Goal: Task Accomplishment & Management: Manage account settings

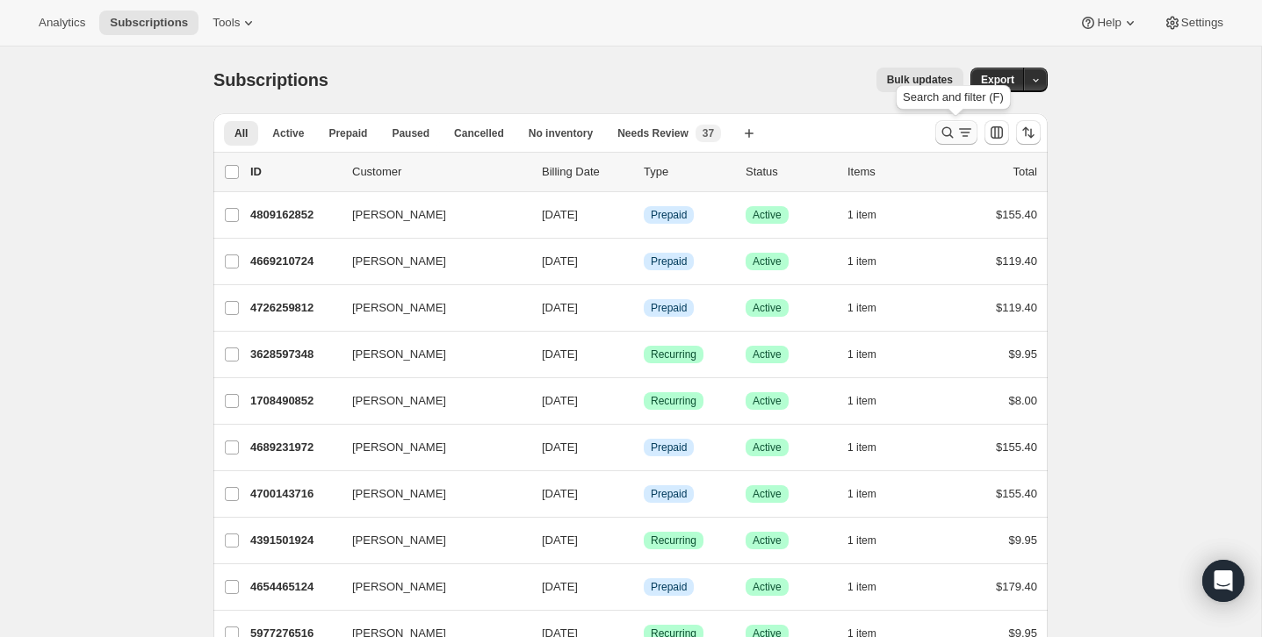
click at [939, 121] on button "Search and filter results" at bounding box center [956, 132] width 42 height 25
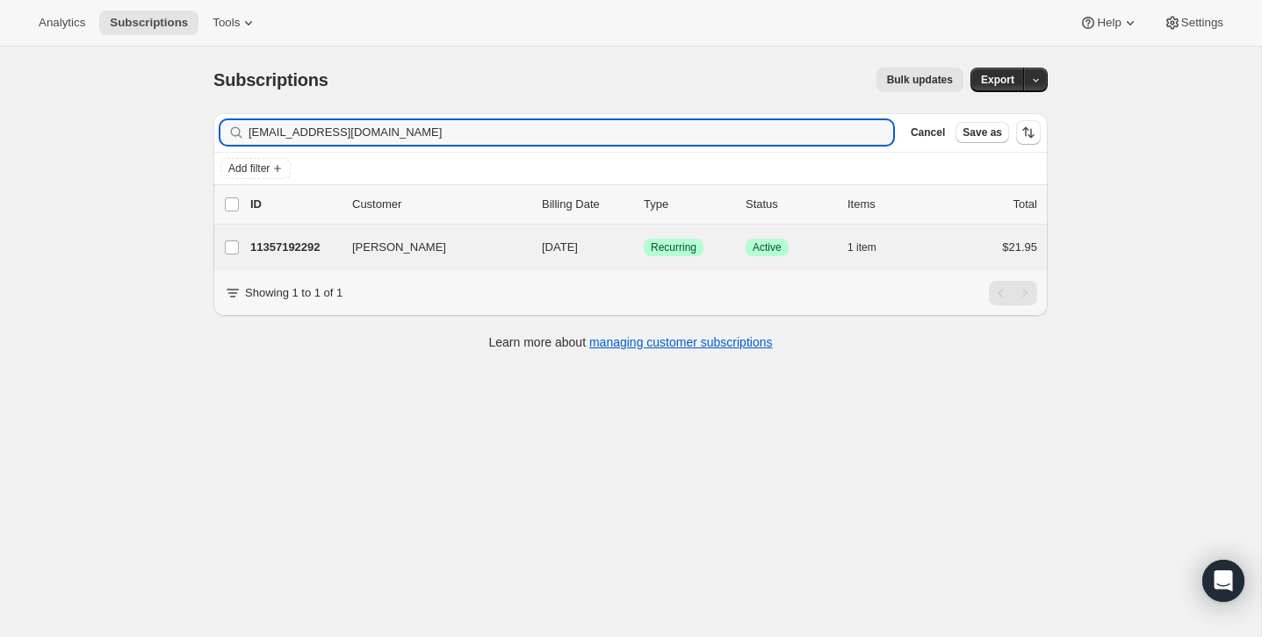
type input "[EMAIL_ADDRESS][DOMAIN_NAME]"
click at [961, 270] on div "[PERSON_NAME] 11357192292 [PERSON_NAME] [DATE] Success Recurring Success Active…" at bounding box center [630, 248] width 834 height 46
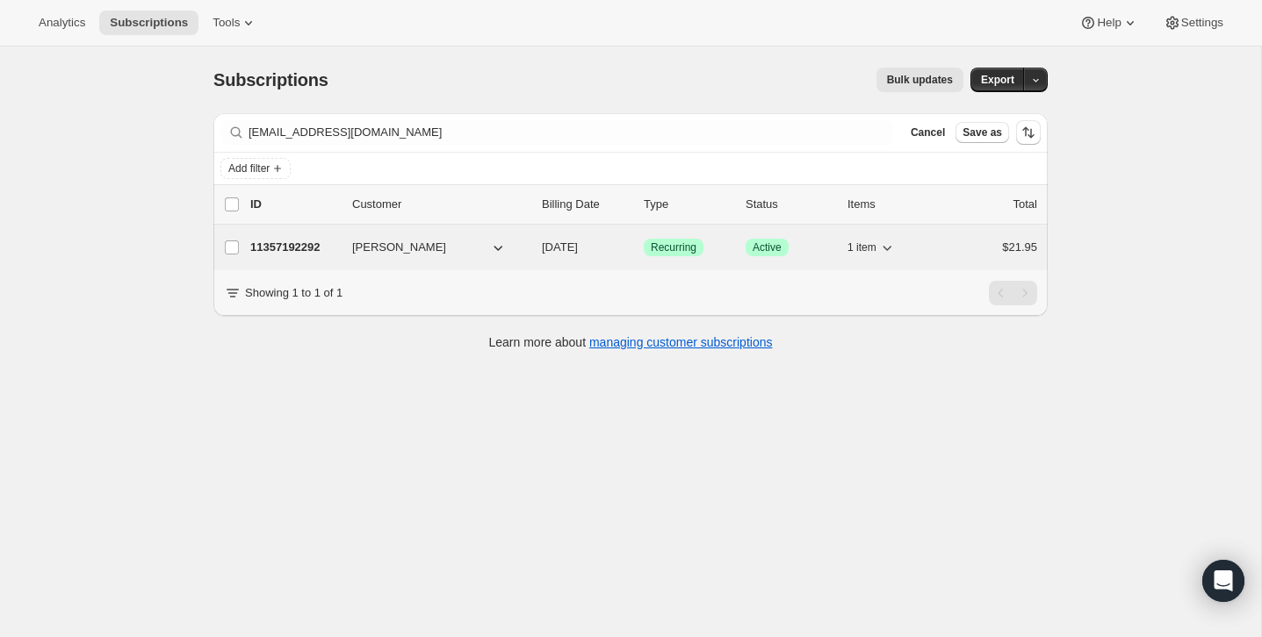
click at [961, 256] on div "$21.95" at bounding box center [993, 248] width 88 height 18
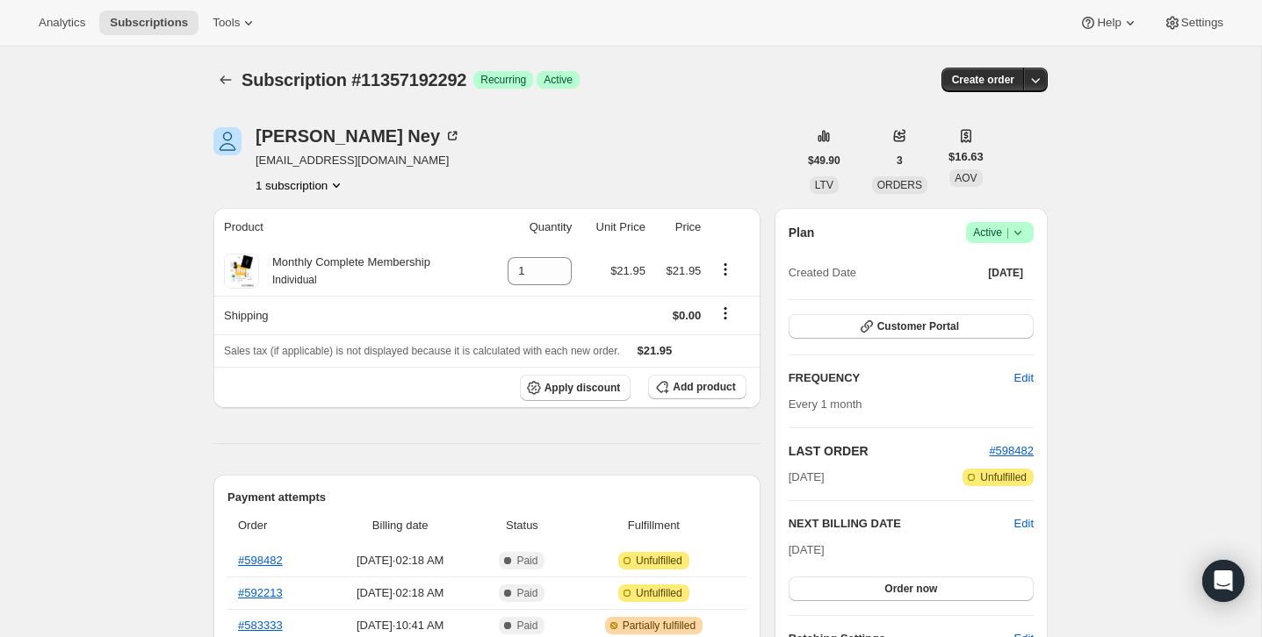
click at [1022, 232] on icon at bounding box center [1018, 233] width 18 height 18
click at [997, 289] on span "Cancel subscription" at bounding box center [994, 298] width 99 height 18
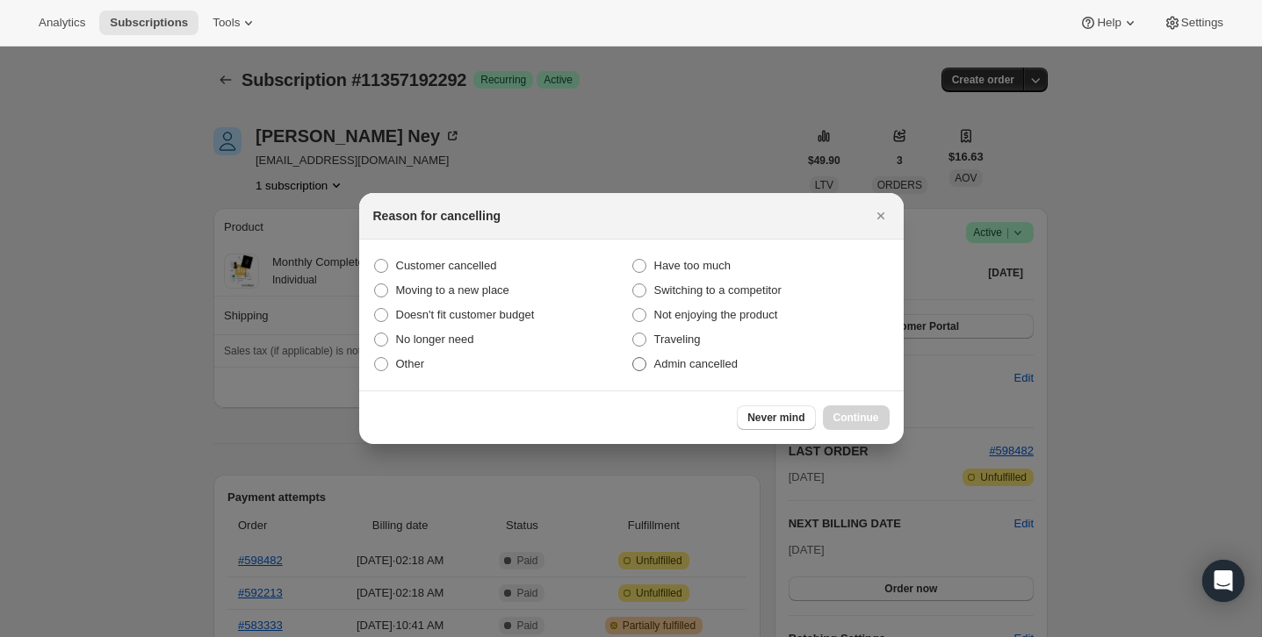
click at [796, 375] on label "Admin cancelled" at bounding box center [760, 364] width 258 height 25
click at [633, 358] on input "Admin cancelled" at bounding box center [632, 357] width 1 height 1
radio input "true"
click at [848, 414] on span "Continue" at bounding box center [856, 418] width 46 height 14
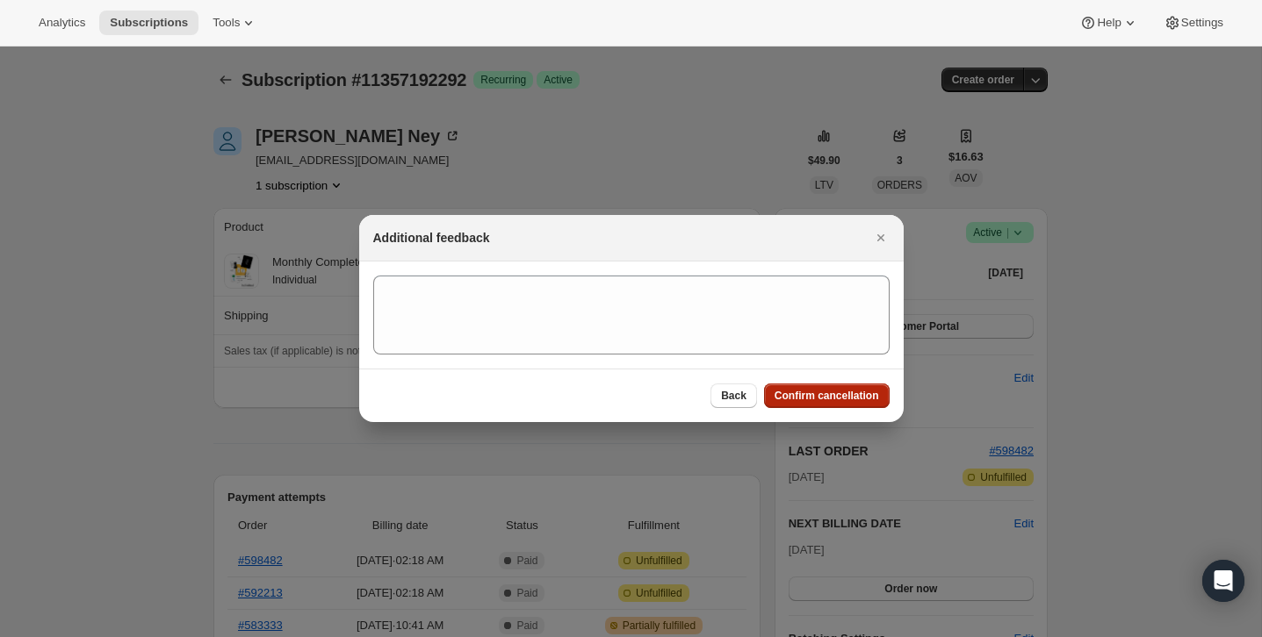
click at [848, 403] on button "Confirm cancellation" at bounding box center [827, 396] width 126 height 25
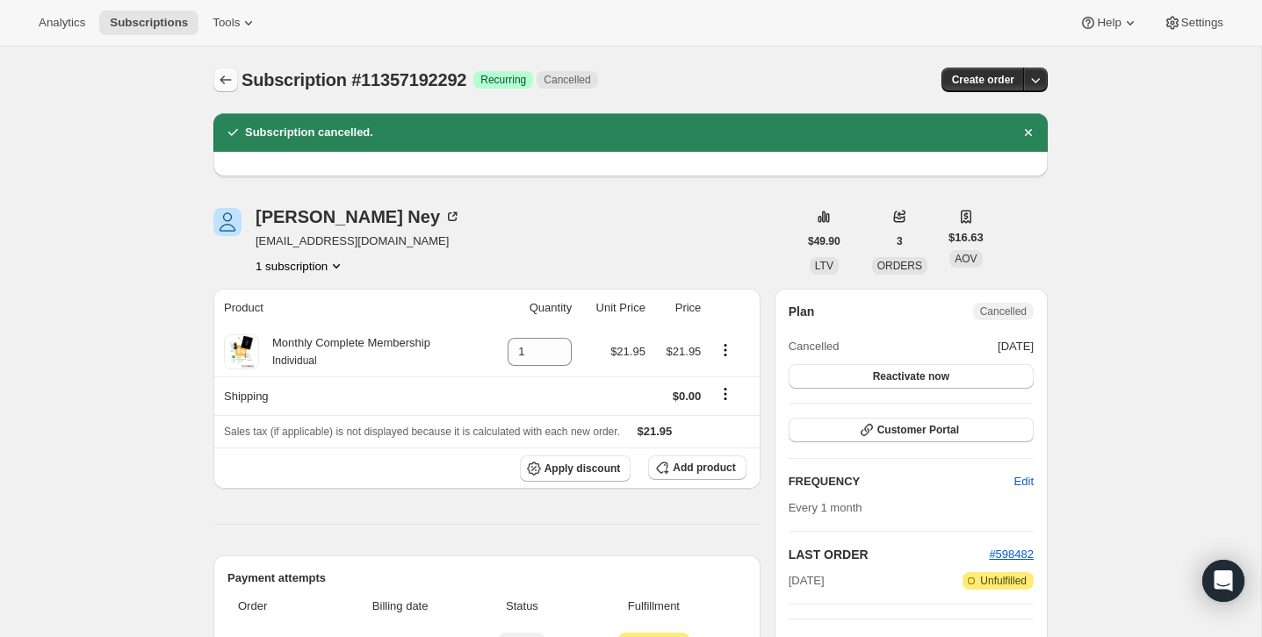
click at [232, 72] on icon "Subscriptions" at bounding box center [226, 80] width 18 height 18
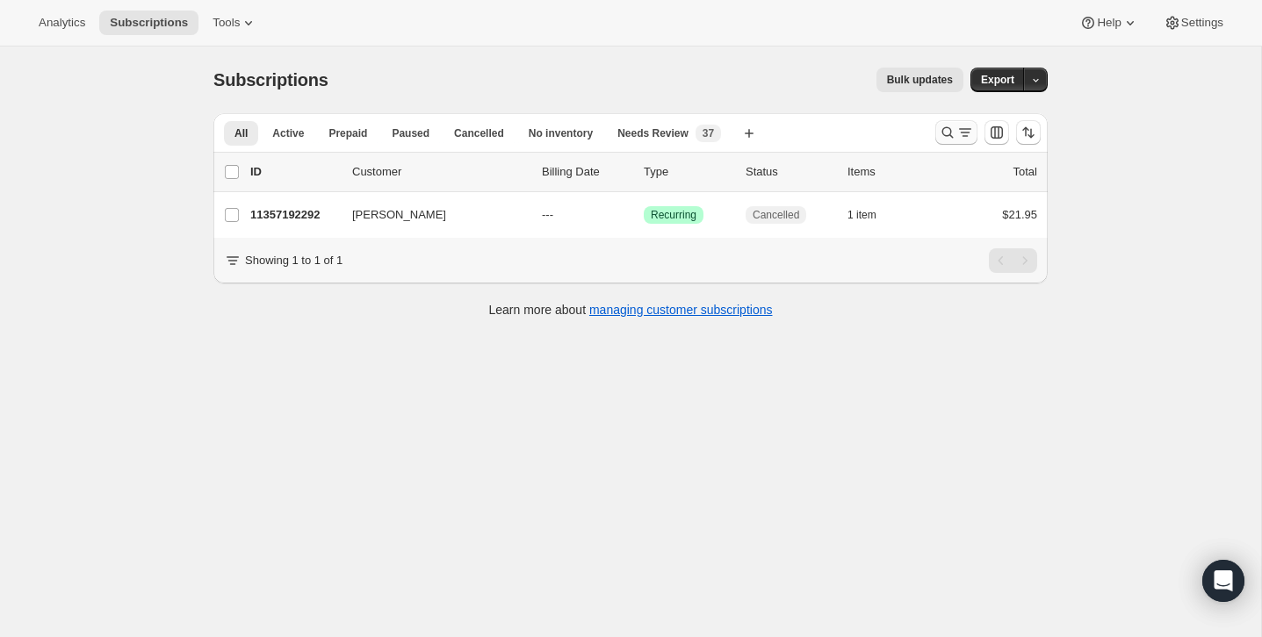
click at [958, 137] on icon "Search and filter results" at bounding box center [965, 133] width 18 height 18
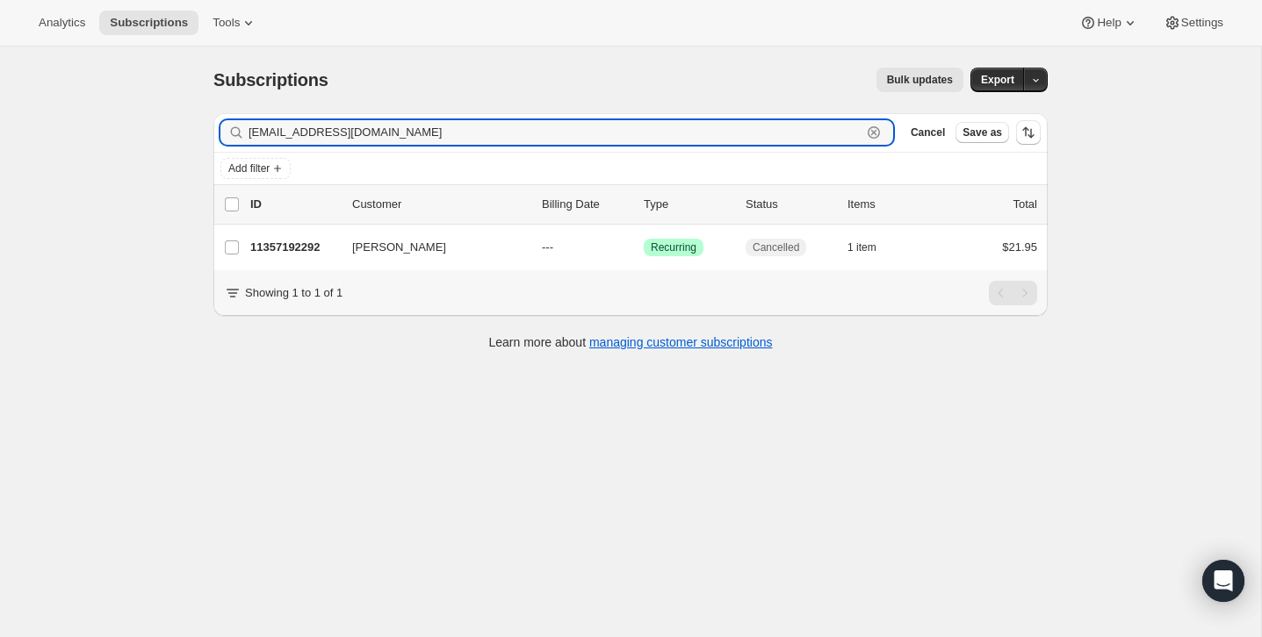
click at [875, 127] on icon "button" at bounding box center [874, 132] width 12 height 12
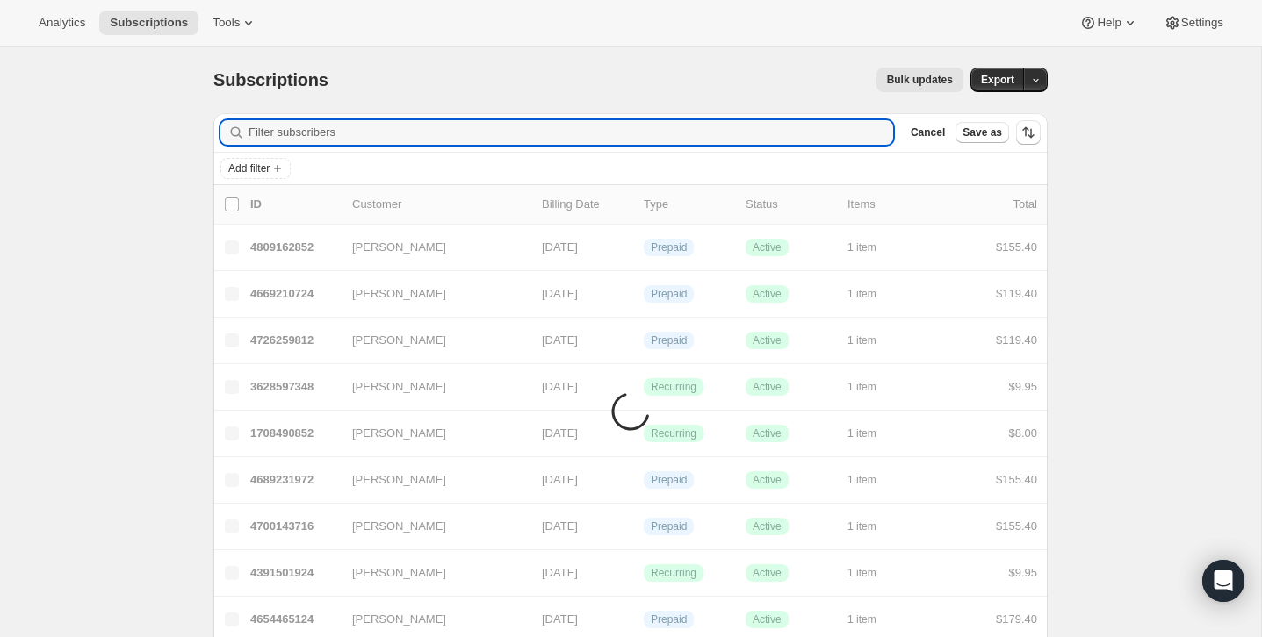
paste input "[PERSON_NAME][EMAIL_ADDRESS][PERSON_NAME][DOMAIN_NAME]"
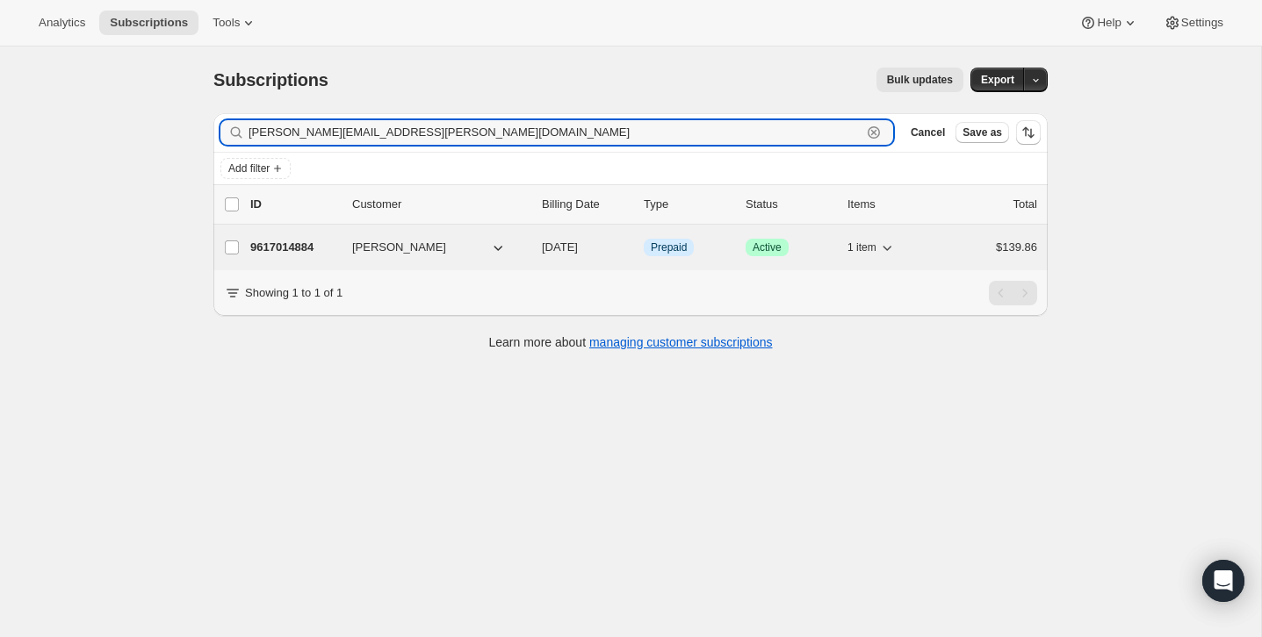
type input "[PERSON_NAME][EMAIL_ADDRESS][PERSON_NAME][DOMAIN_NAME]"
click at [942, 248] on div "9617014884 [PERSON_NAME] [DATE] Info Prepaid Success Active 1 item $139.86" at bounding box center [643, 247] width 787 height 25
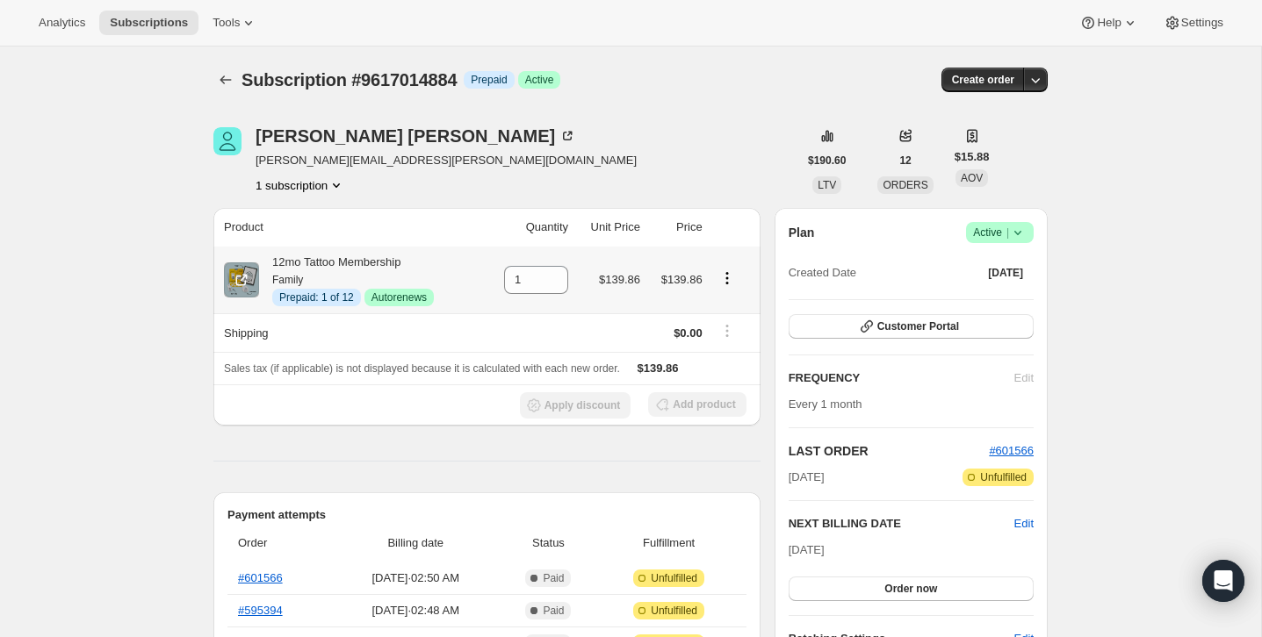
click at [730, 275] on icon "Product actions" at bounding box center [727, 279] width 18 height 18
click at [730, 301] on button "Disable Autorenew" at bounding box center [725, 312] width 105 height 28
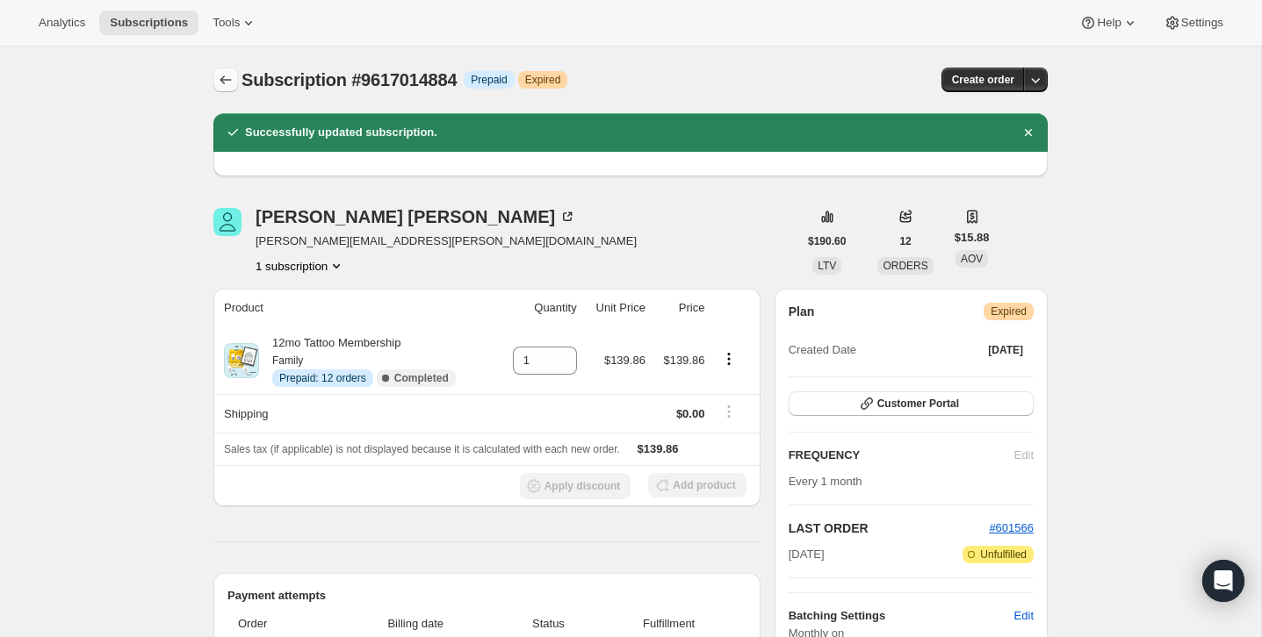
click at [229, 79] on icon "Subscriptions" at bounding box center [226, 80] width 18 height 18
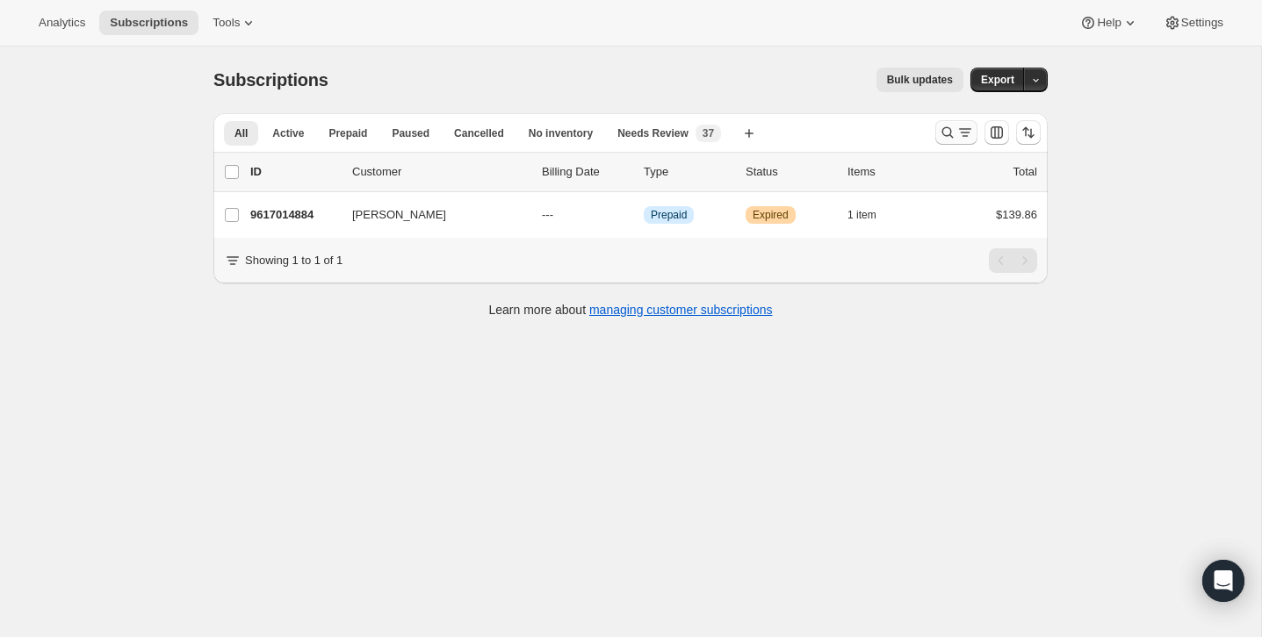
click at [961, 121] on button "Search and filter results" at bounding box center [956, 132] width 42 height 25
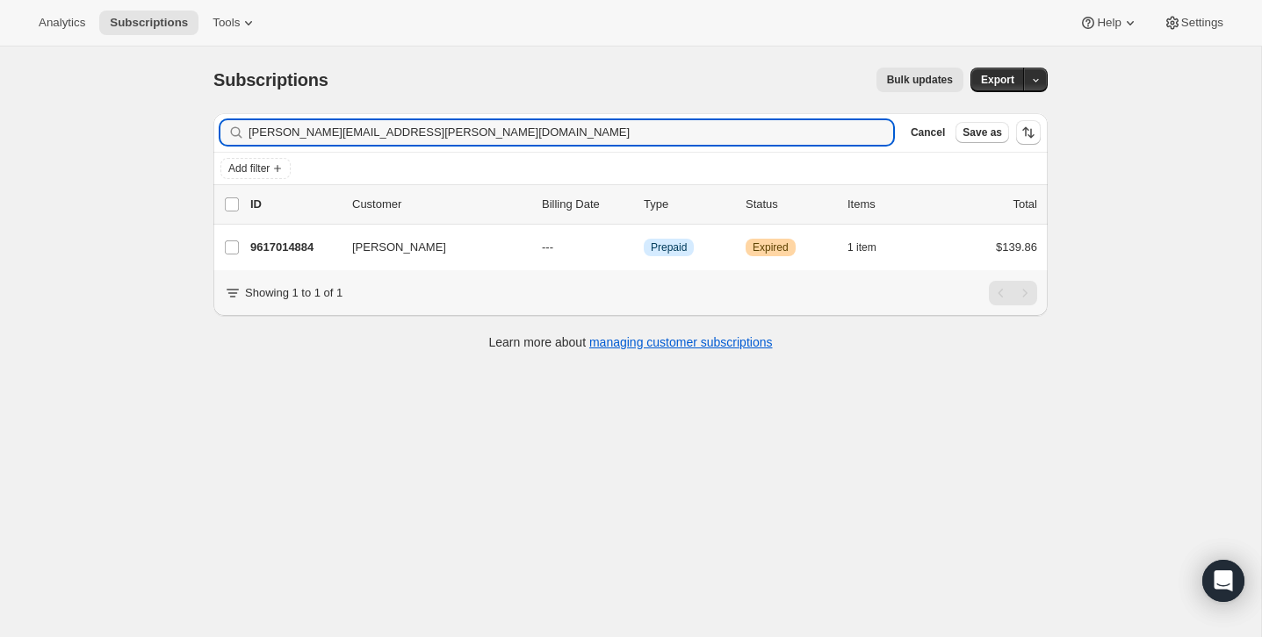
click at [882, 135] on div "[PERSON_NAME][EMAIL_ADDRESS][PERSON_NAME][DOMAIN_NAME] Clear" at bounding box center [556, 132] width 673 height 25
click at [872, 127] on icon "button" at bounding box center [874, 133] width 18 height 18
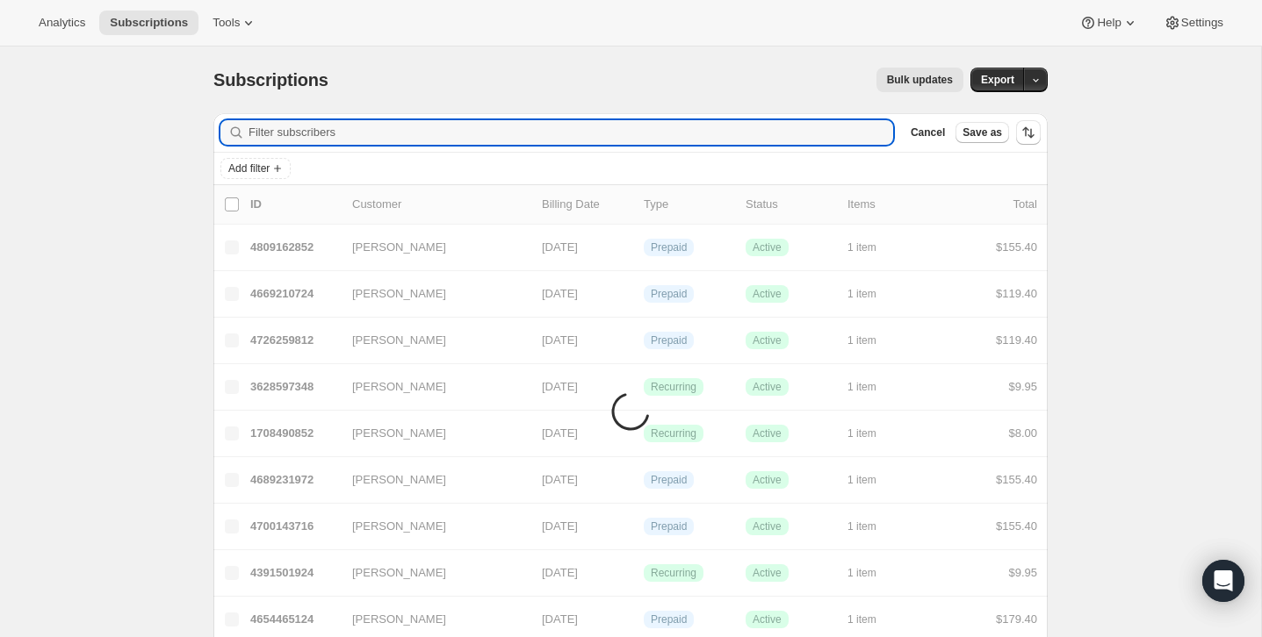
paste input "[EMAIL_ADDRESS][DOMAIN_NAME]"
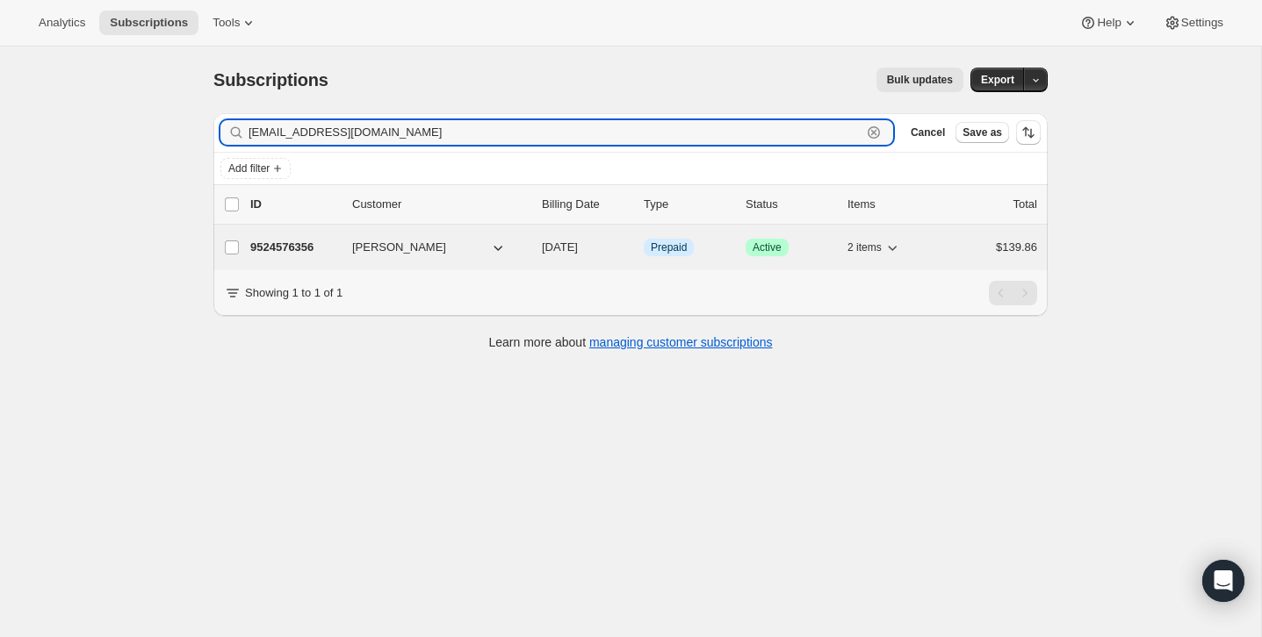
type input "[EMAIL_ADDRESS][DOMAIN_NAME]"
click at [983, 259] on div "9524576356 [PERSON_NAME] [DATE] Info Prepaid Success Active 2 items $139.86" at bounding box center [643, 247] width 787 height 25
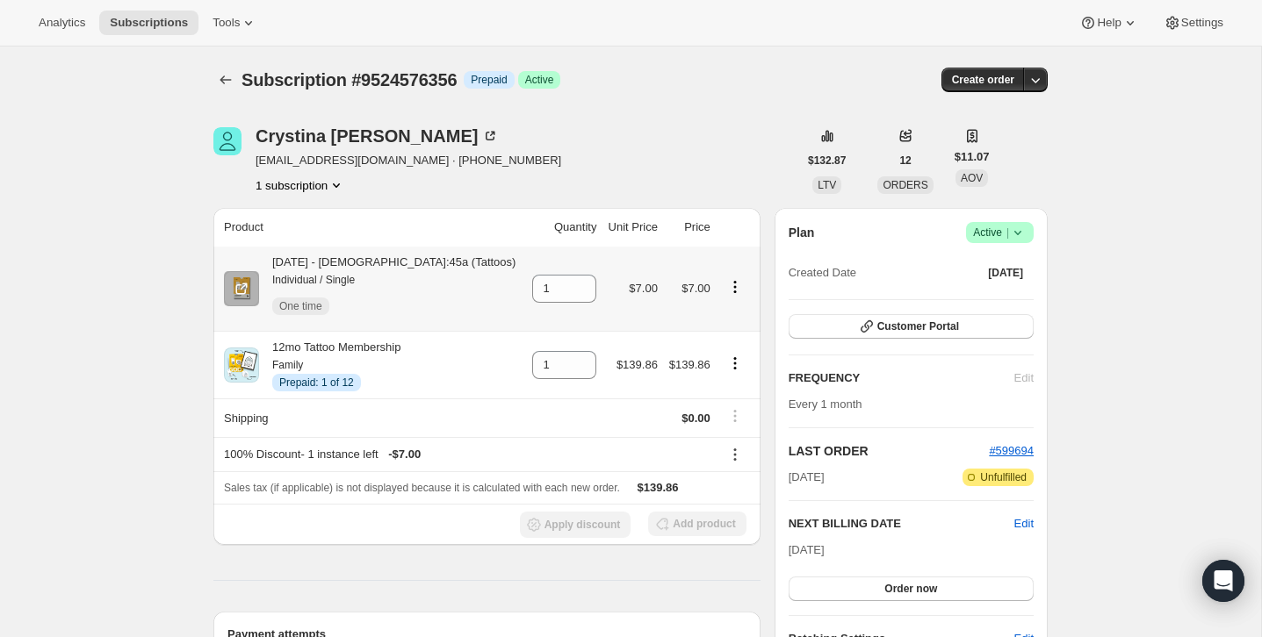
click at [732, 282] on icon "Product actions" at bounding box center [735, 287] width 18 height 18
click at [754, 98] on div "Subscription #9524576356. This page is ready Subscription #9524576356 Info Prep…" at bounding box center [630, 80] width 834 height 67
click at [726, 359] on icon "Product actions" at bounding box center [735, 364] width 18 height 18
click at [724, 165] on div "[PERSON_NAME] [EMAIL_ADDRESS][DOMAIN_NAME] · [PHONE_NUMBER] 1 subscription" at bounding box center [505, 160] width 584 height 67
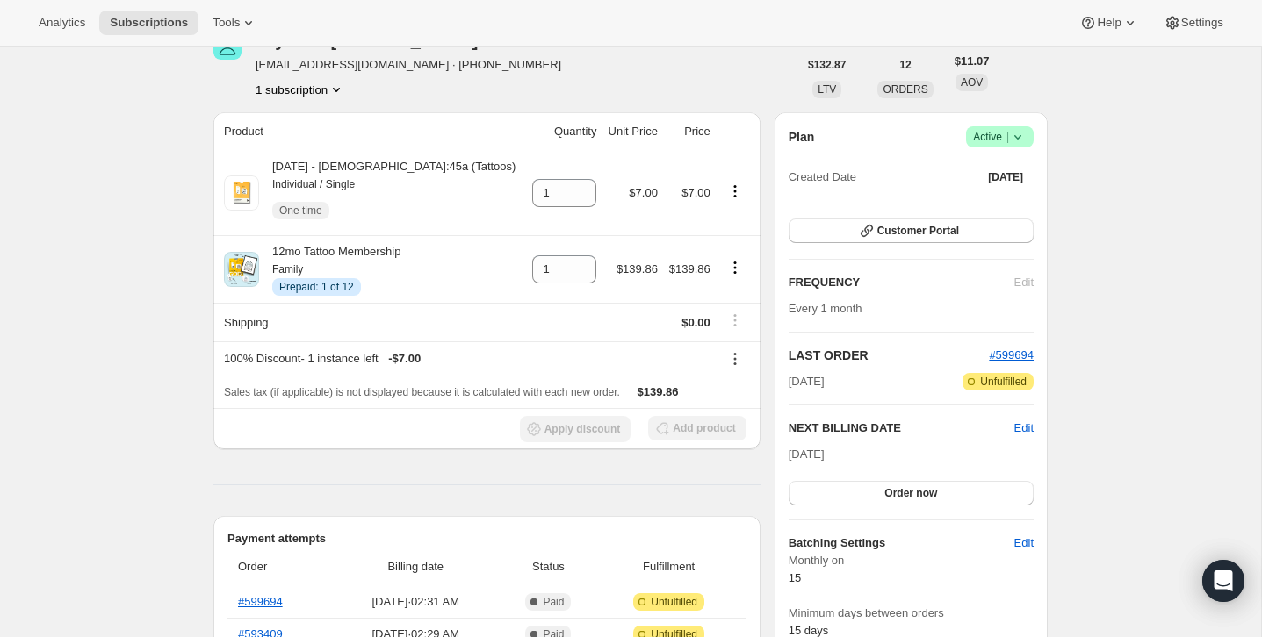
scroll to position [90, 0]
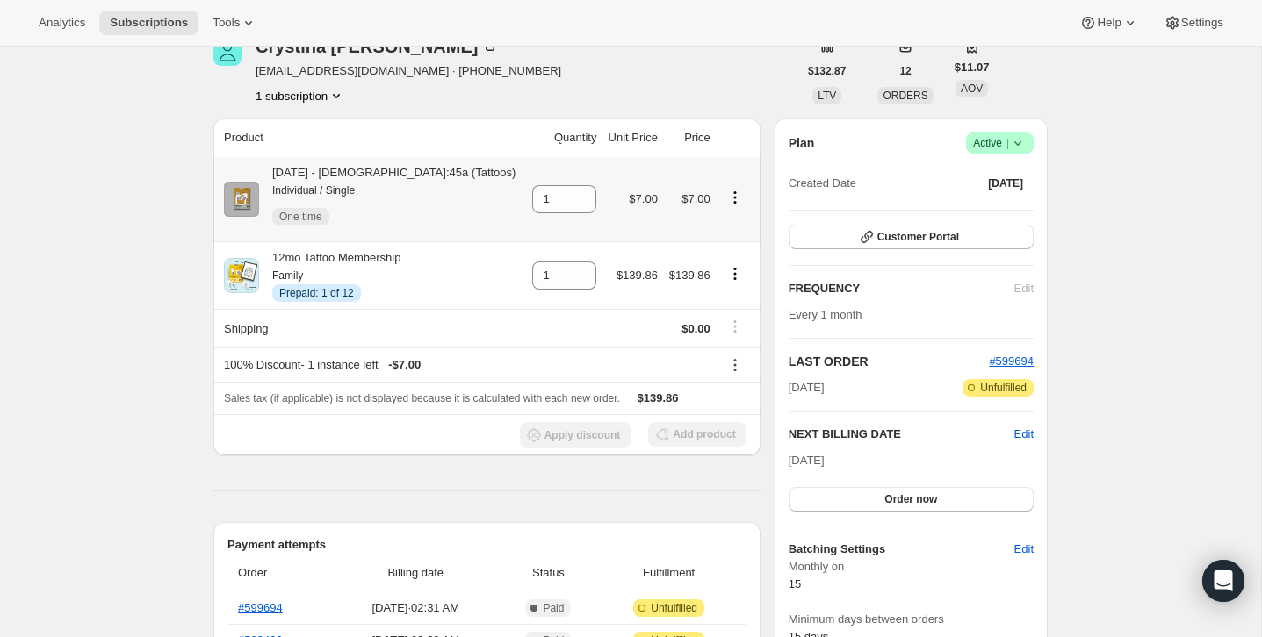
click at [726, 201] on icon "Product actions" at bounding box center [735, 198] width 18 height 18
click at [714, 284] on span "Remove" at bounding box center [694, 290] width 42 height 13
type input "0"
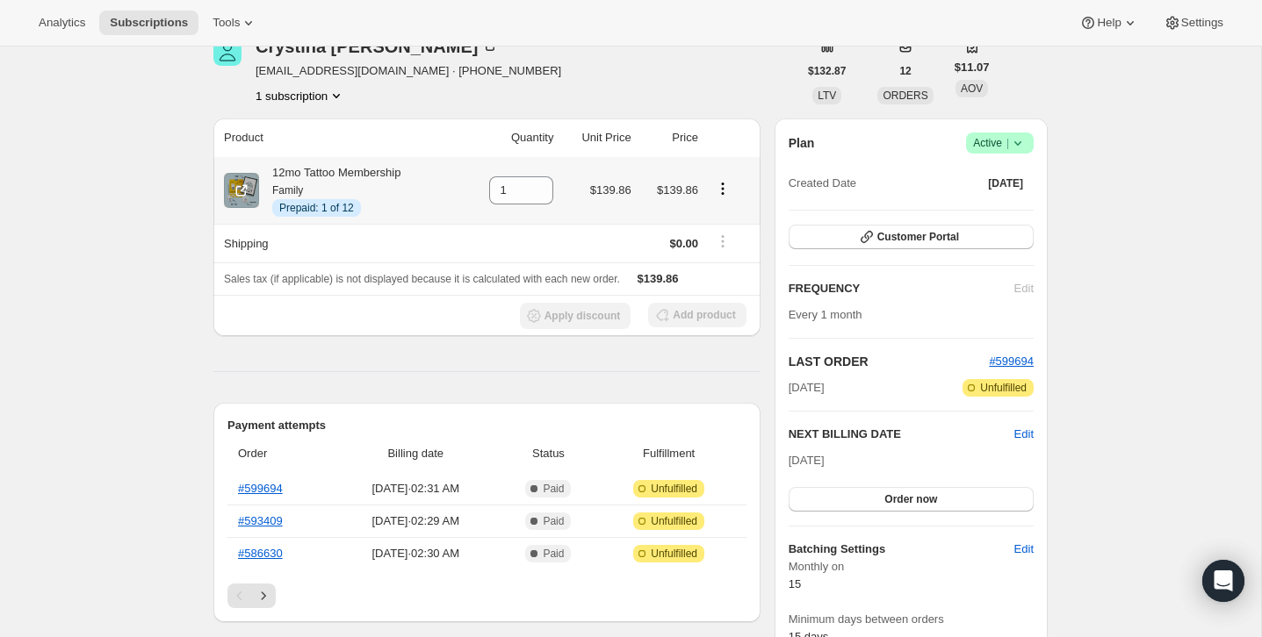
click at [723, 190] on icon "Product actions" at bounding box center [723, 189] width 18 height 18
click at [715, 130] on th at bounding box center [731, 138] width 57 height 39
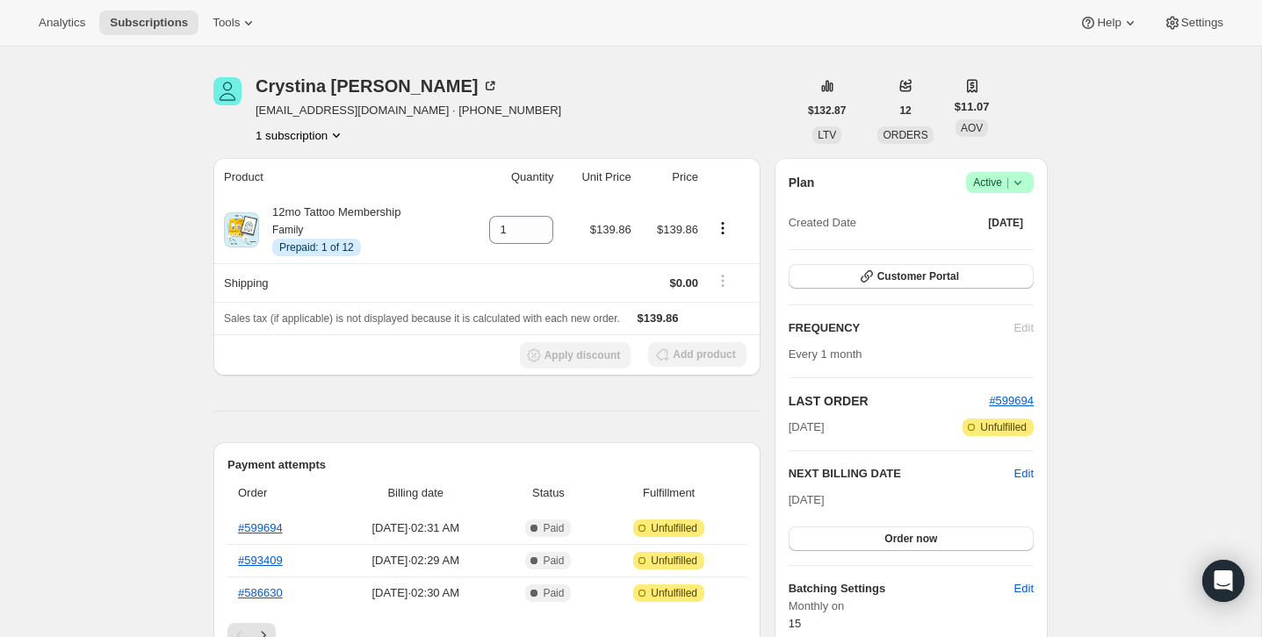
scroll to position [0, 0]
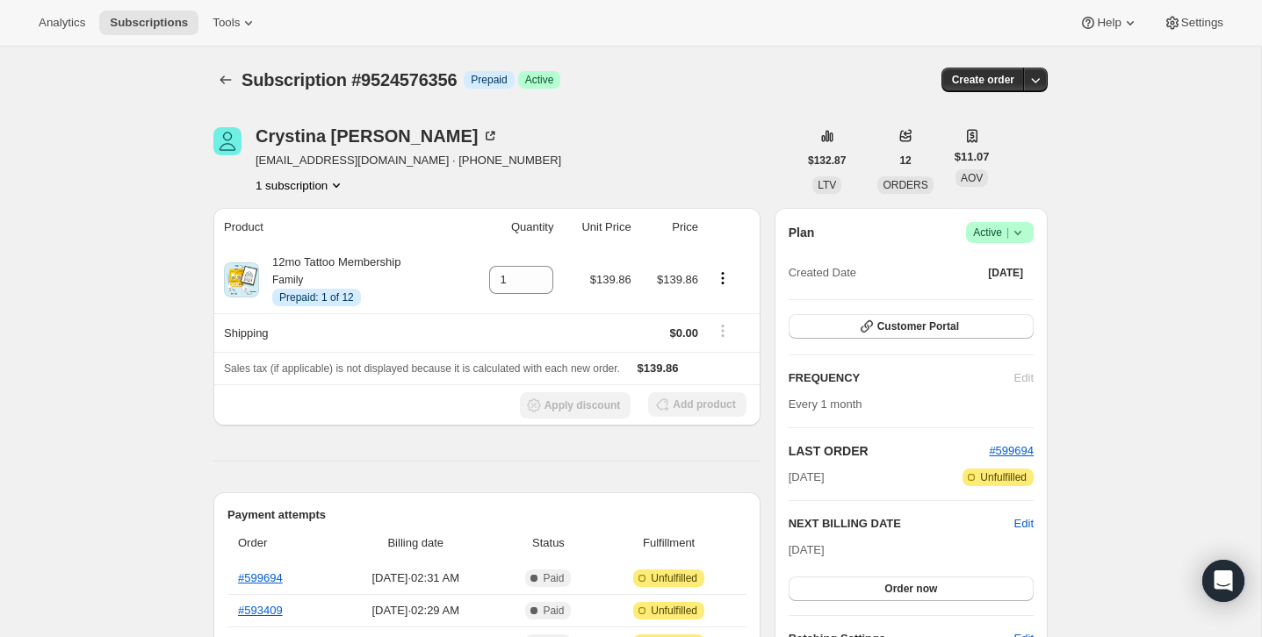
click at [1029, 230] on span "Success Active |" at bounding box center [1000, 232] width 68 height 21
click at [999, 302] on span "Cancel subscription" at bounding box center [994, 297] width 99 height 13
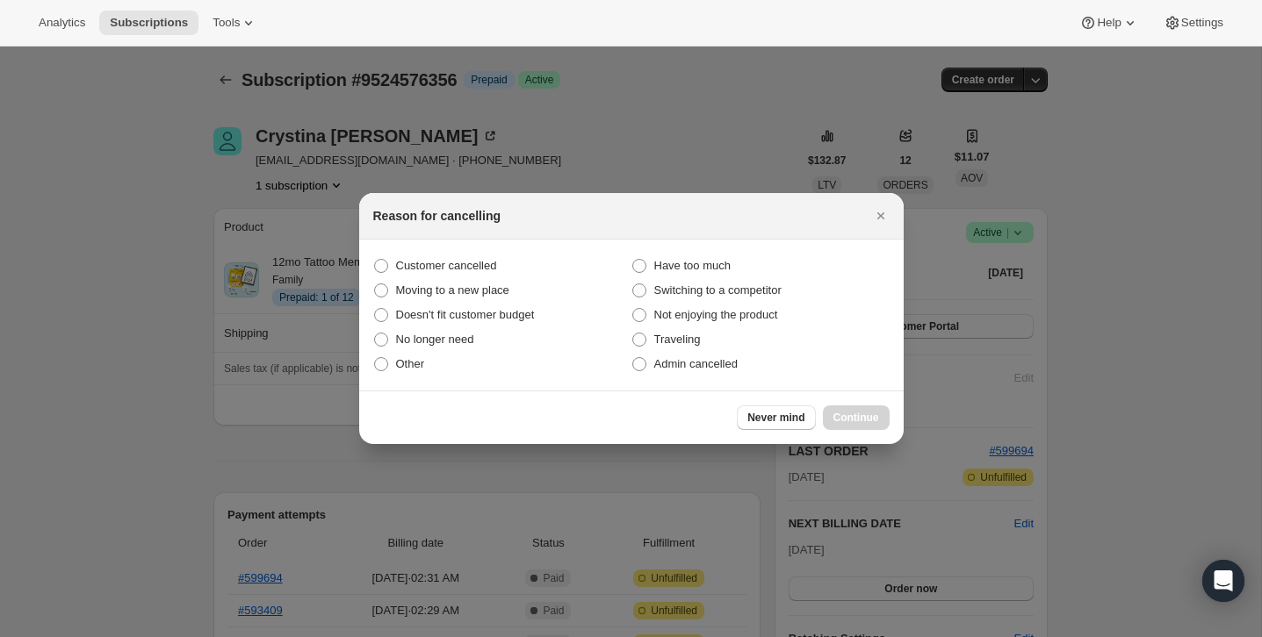
click at [769, 380] on section "Customer cancelled Have too much Moving to a new place Switching to a competito…" at bounding box center [631, 315] width 544 height 151
click at [771, 371] on label "Admin cancelled" at bounding box center [760, 364] width 258 height 25
click at [633, 358] on input "Admin cancelled" at bounding box center [632, 357] width 1 height 1
radio input "true"
click at [862, 414] on span "Continue" at bounding box center [856, 418] width 46 height 14
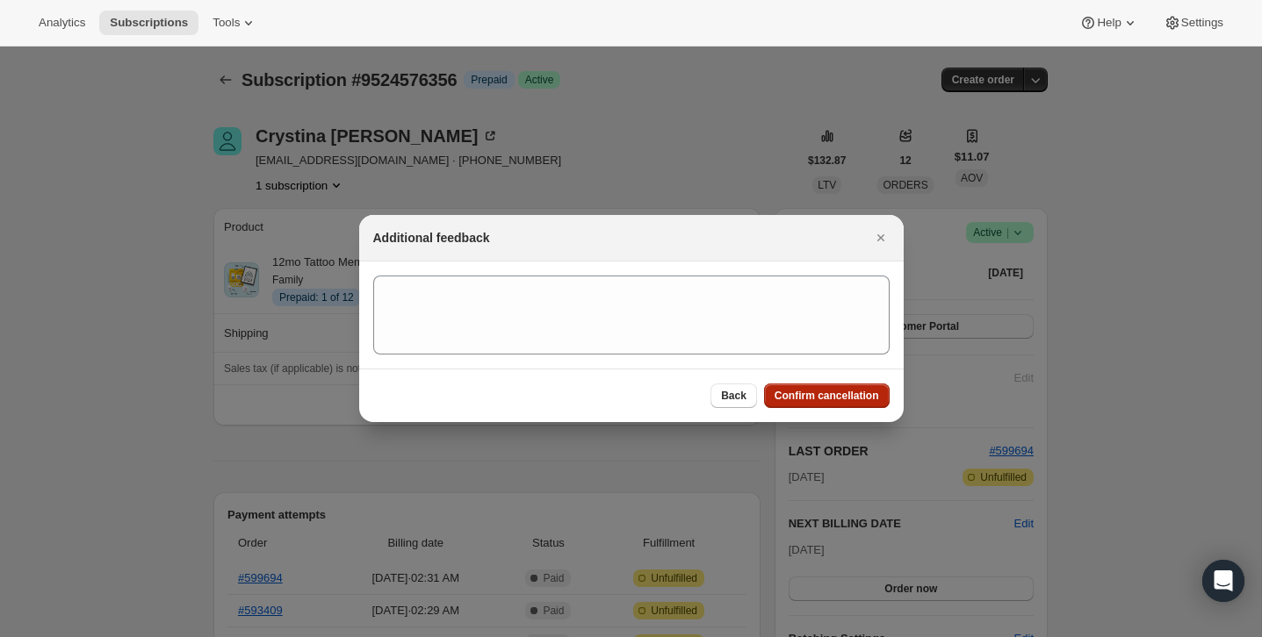
click at [862, 392] on span "Confirm cancellation" at bounding box center [826, 396] width 104 height 14
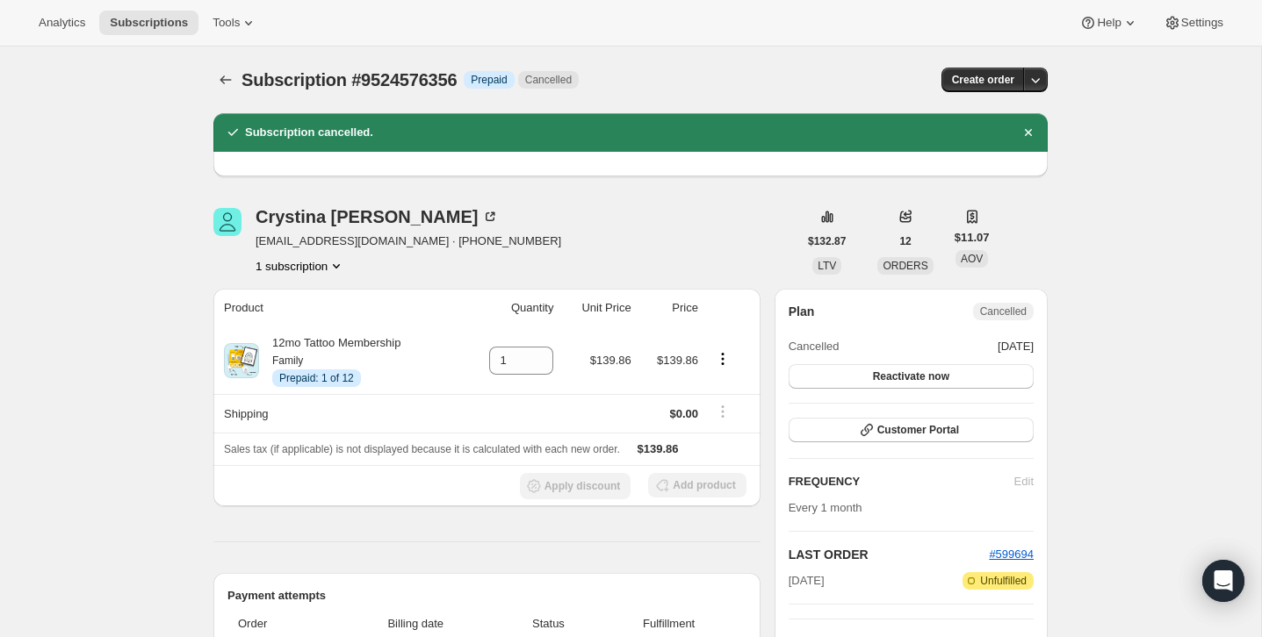
click at [242, 77] on span "Subscription #9524576356" at bounding box center [348, 79] width 215 height 19
click at [228, 77] on icon "Subscriptions" at bounding box center [226, 80] width 18 height 18
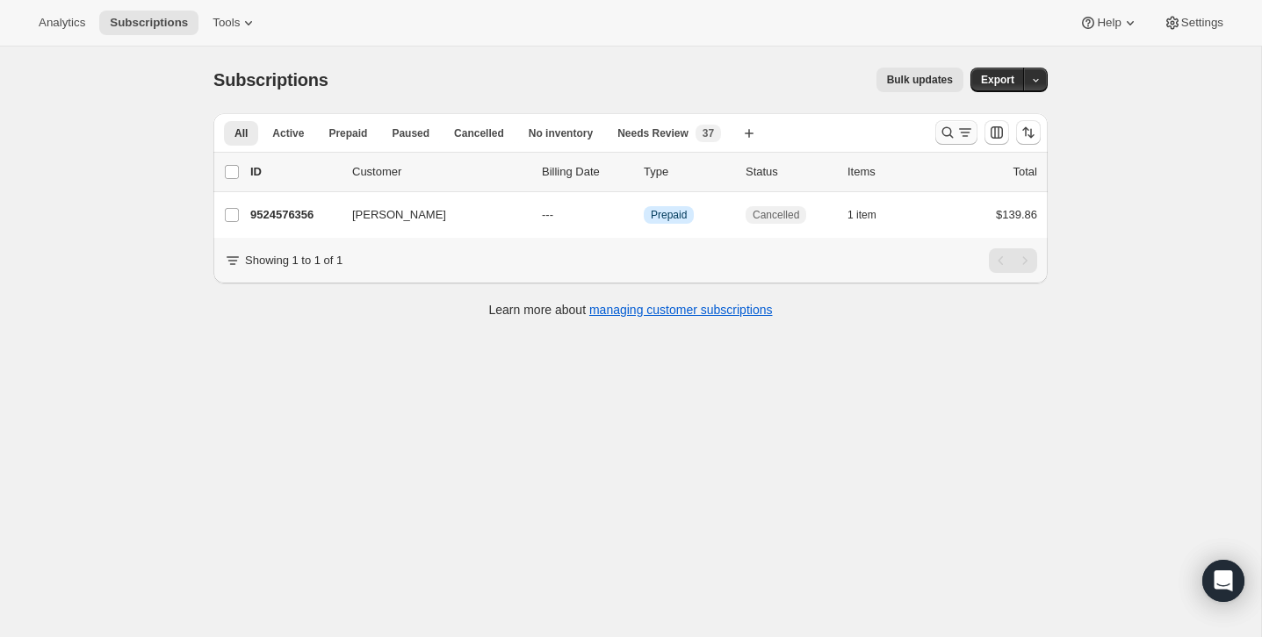
click at [947, 139] on icon "Search and filter results" at bounding box center [948, 133] width 18 height 18
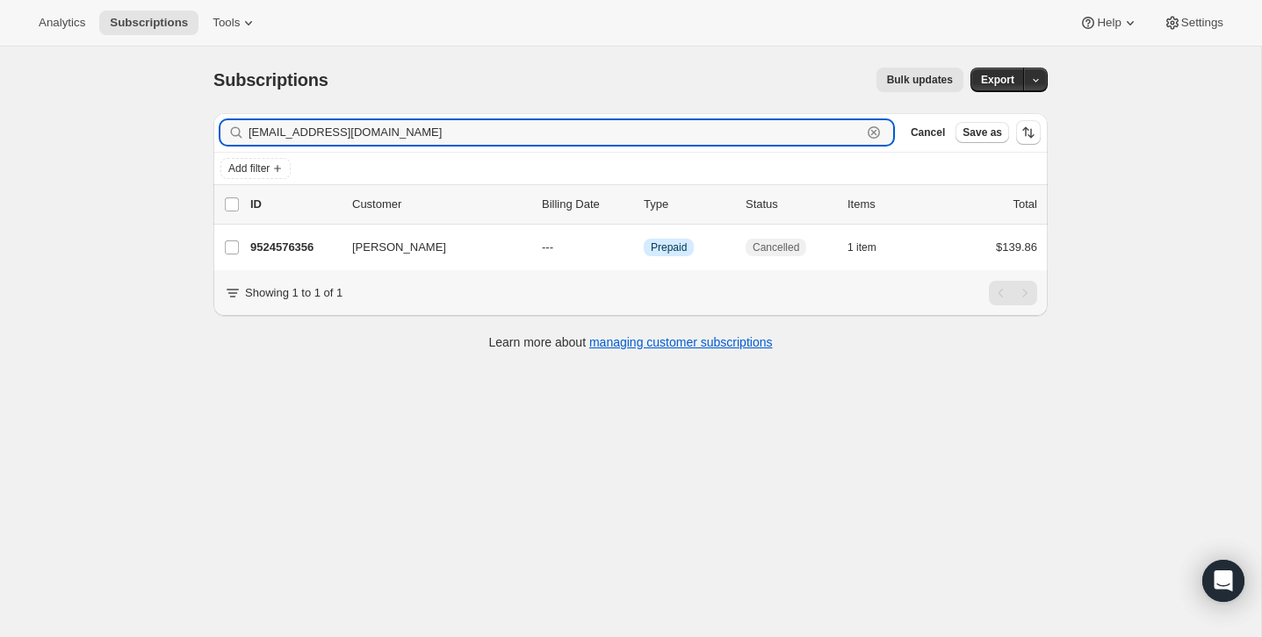
click at [873, 133] on icon "button" at bounding box center [874, 133] width 6 height 6
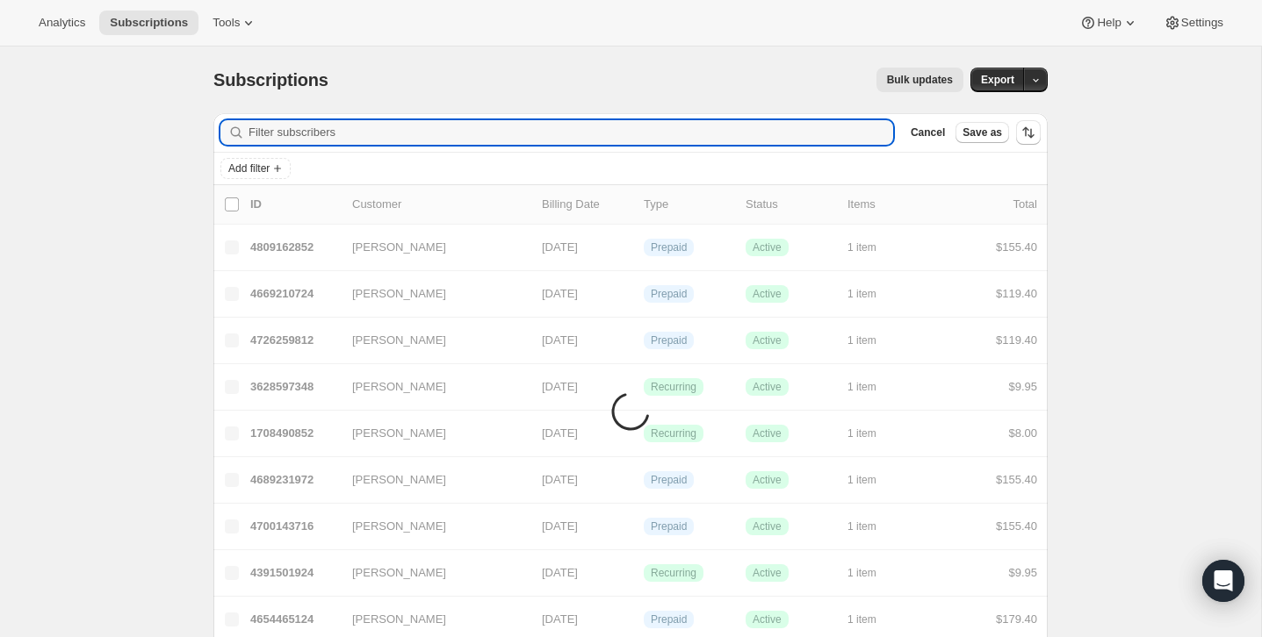
paste input "[EMAIL_ADDRESS][DOMAIN_NAME]"
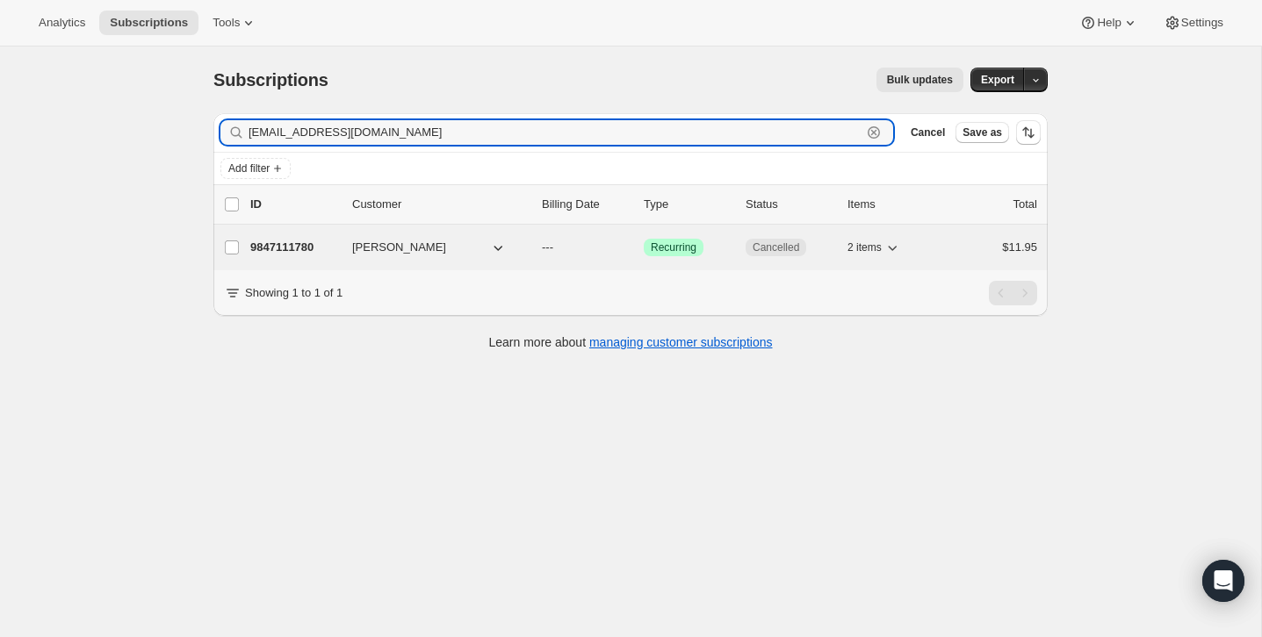
type input "[EMAIL_ADDRESS][DOMAIN_NAME]"
click at [968, 252] on div "$11.95" at bounding box center [993, 248] width 88 height 18
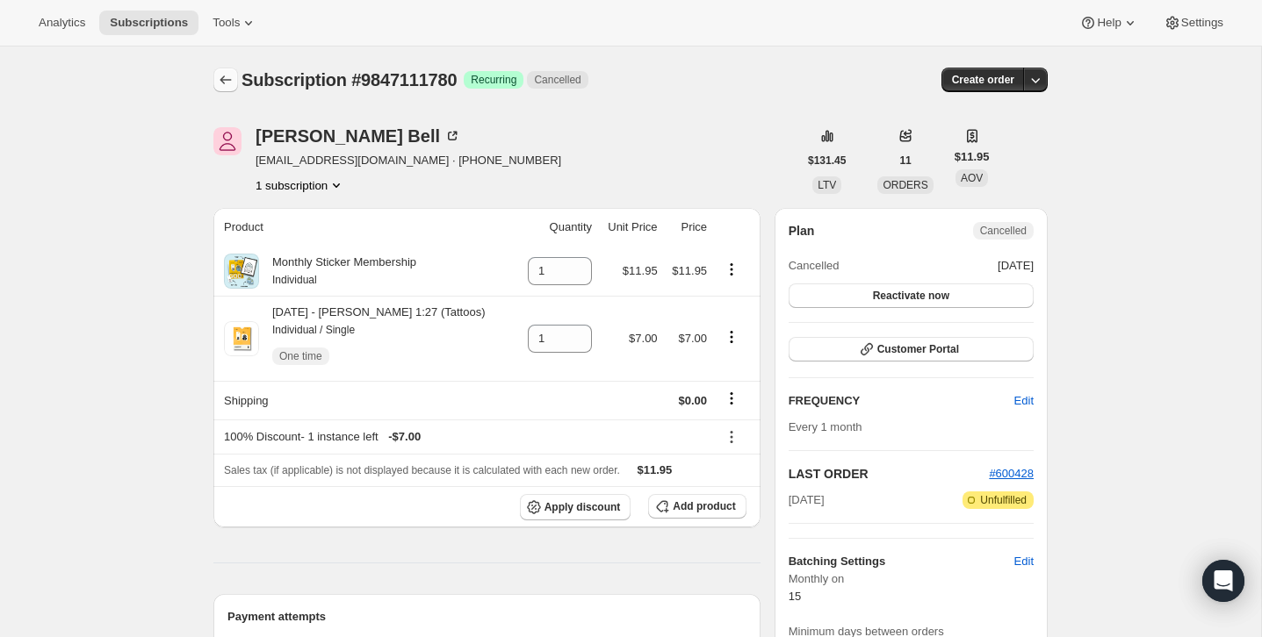
click at [214, 72] on button "Subscriptions" at bounding box center [225, 80] width 25 height 25
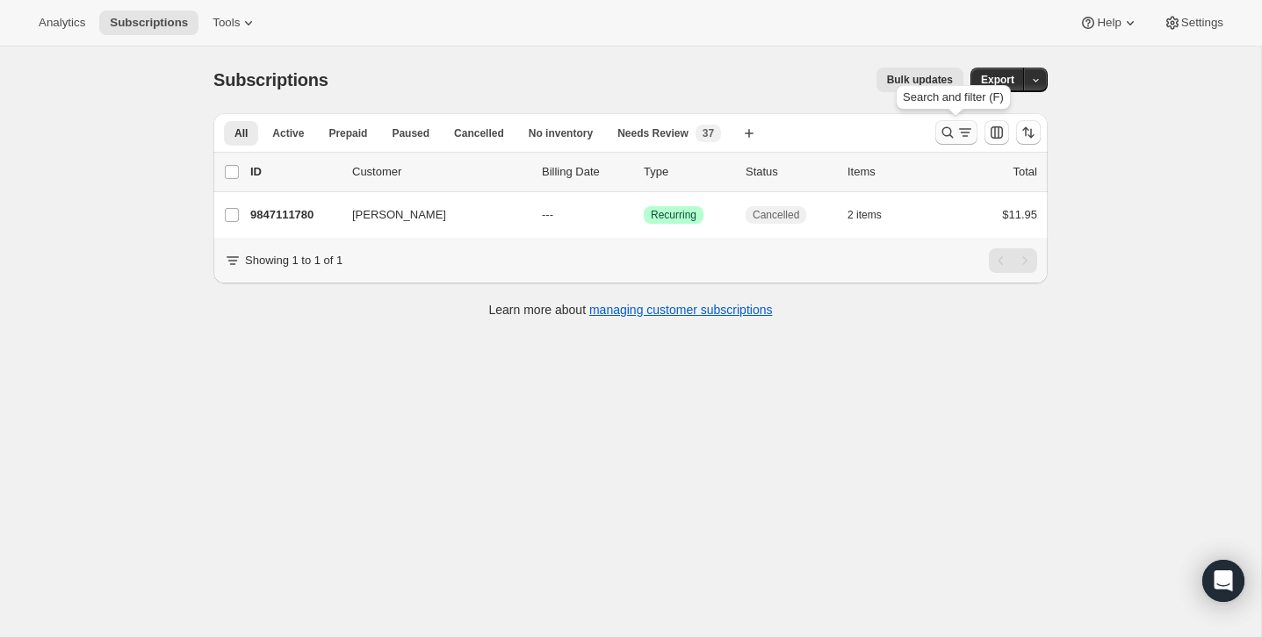
click at [963, 127] on icon "Search and filter results" at bounding box center [965, 133] width 18 height 18
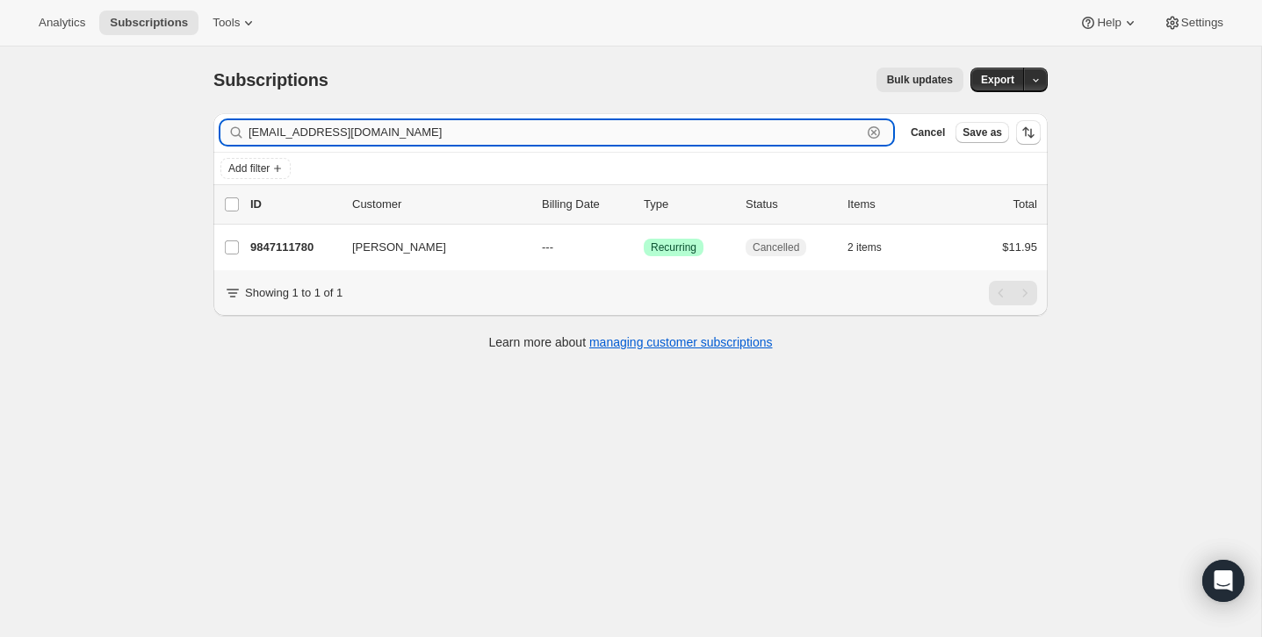
click at [883, 129] on div "[EMAIL_ADDRESS][DOMAIN_NAME] Clear" at bounding box center [556, 132] width 673 height 25
click at [878, 129] on icon "button" at bounding box center [874, 133] width 18 height 18
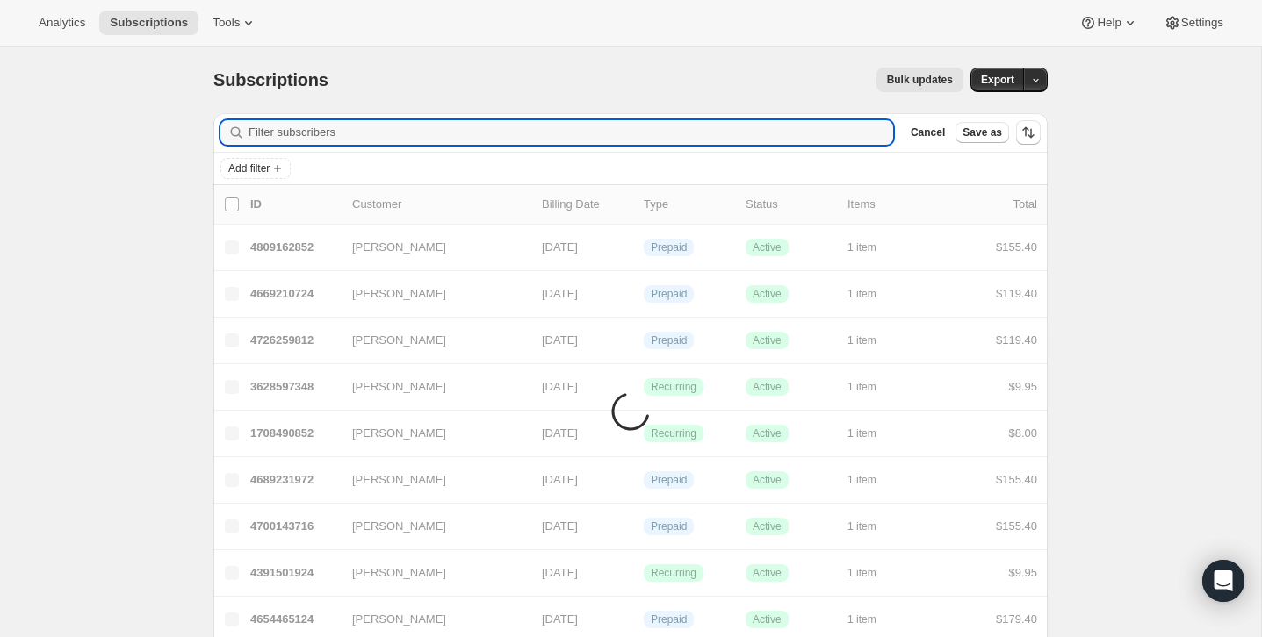
paste input "[EMAIL_ADDRESS][DOMAIN_NAME]"
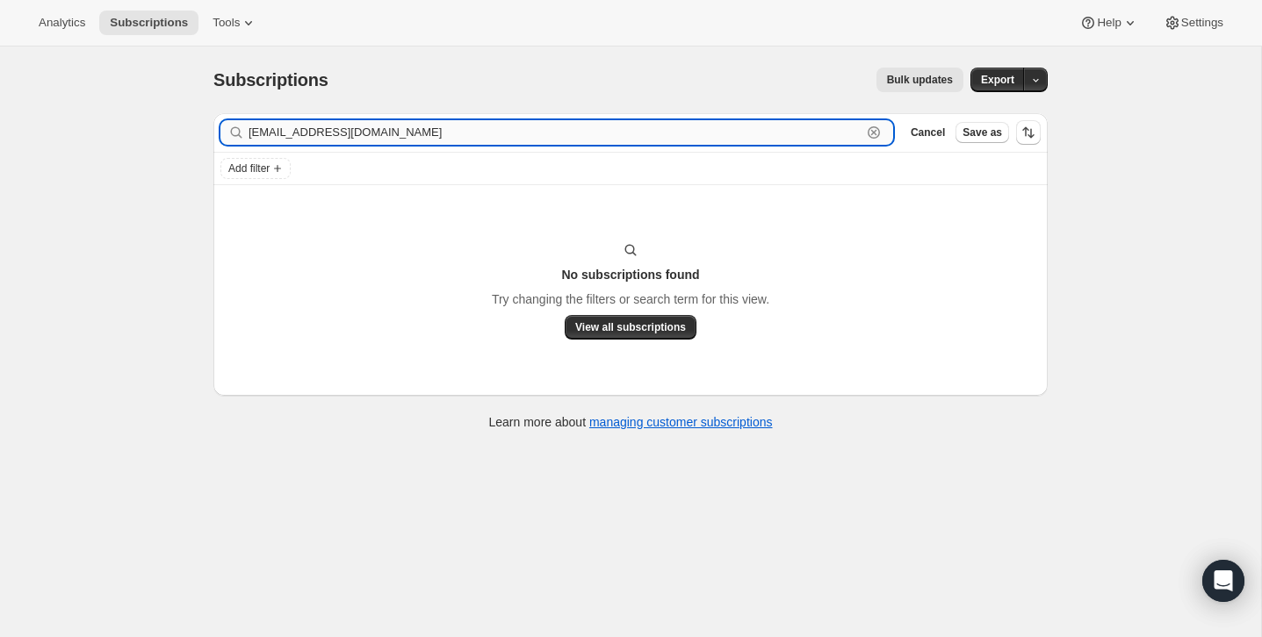
click at [724, 126] on input "[EMAIL_ADDRESS][DOMAIN_NAME]" at bounding box center [554, 132] width 613 height 25
paste input "[PERSON_NAME]"
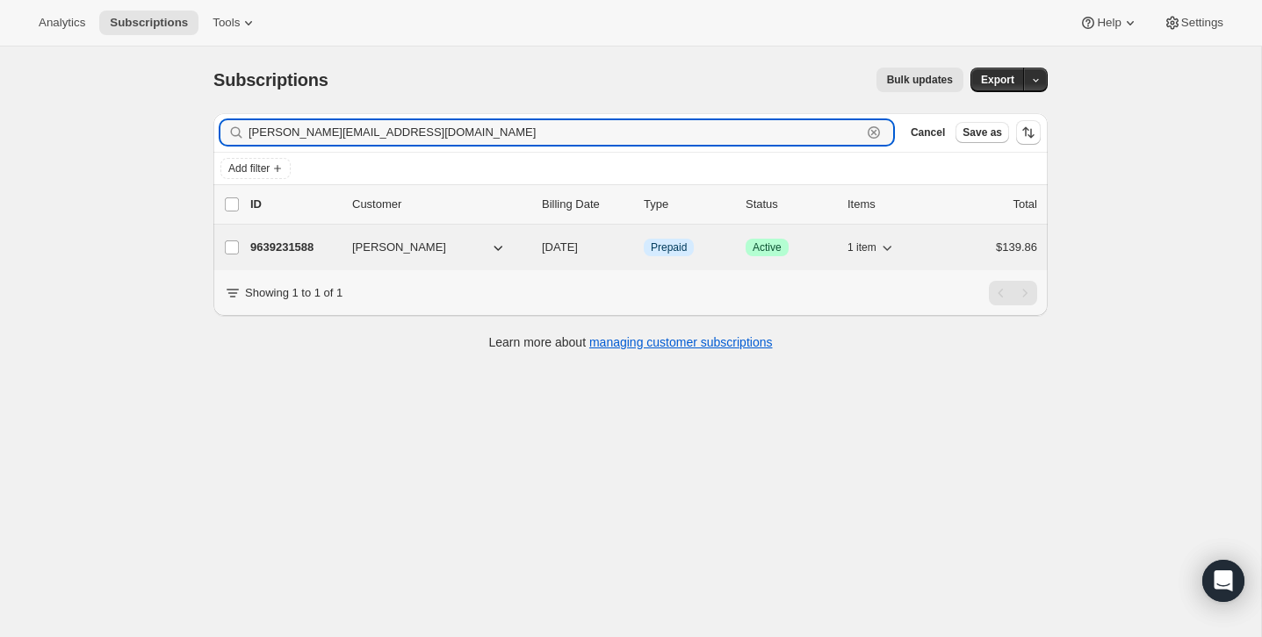
type input "[PERSON_NAME][EMAIL_ADDRESS][DOMAIN_NAME]"
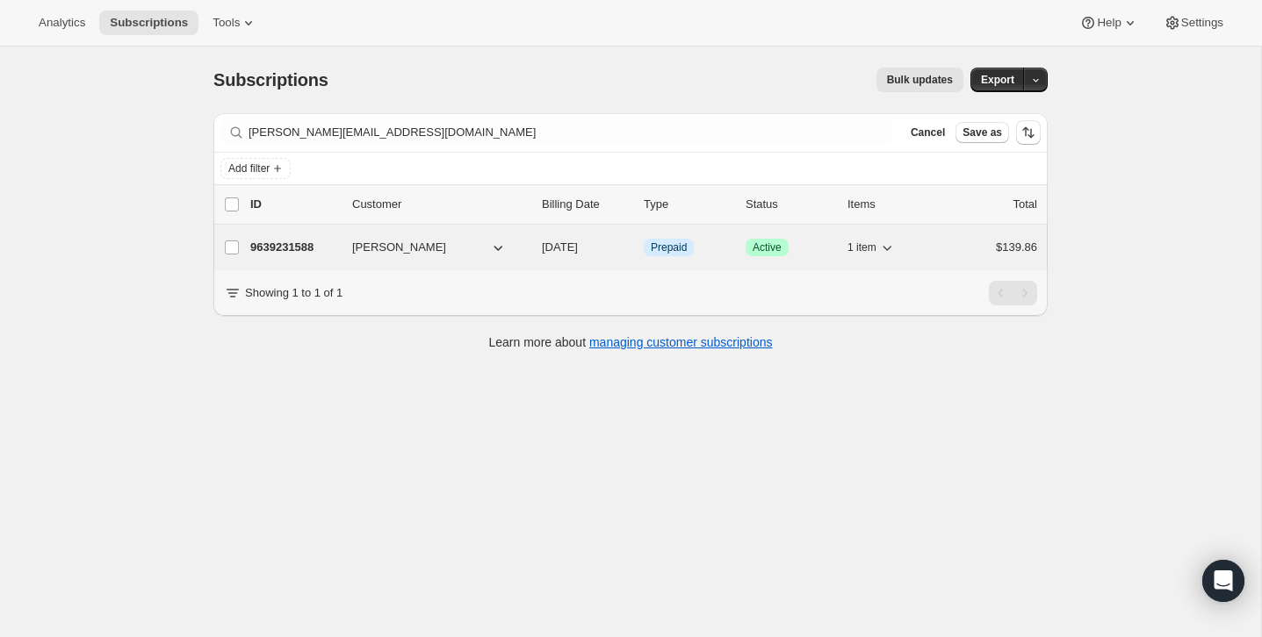
click at [948, 255] on div "9639231588 [PERSON_NAME] [DATE] Info Prepaid Success Active 1 item $139.86" at bounding box center [643, 247] width 787 height 25
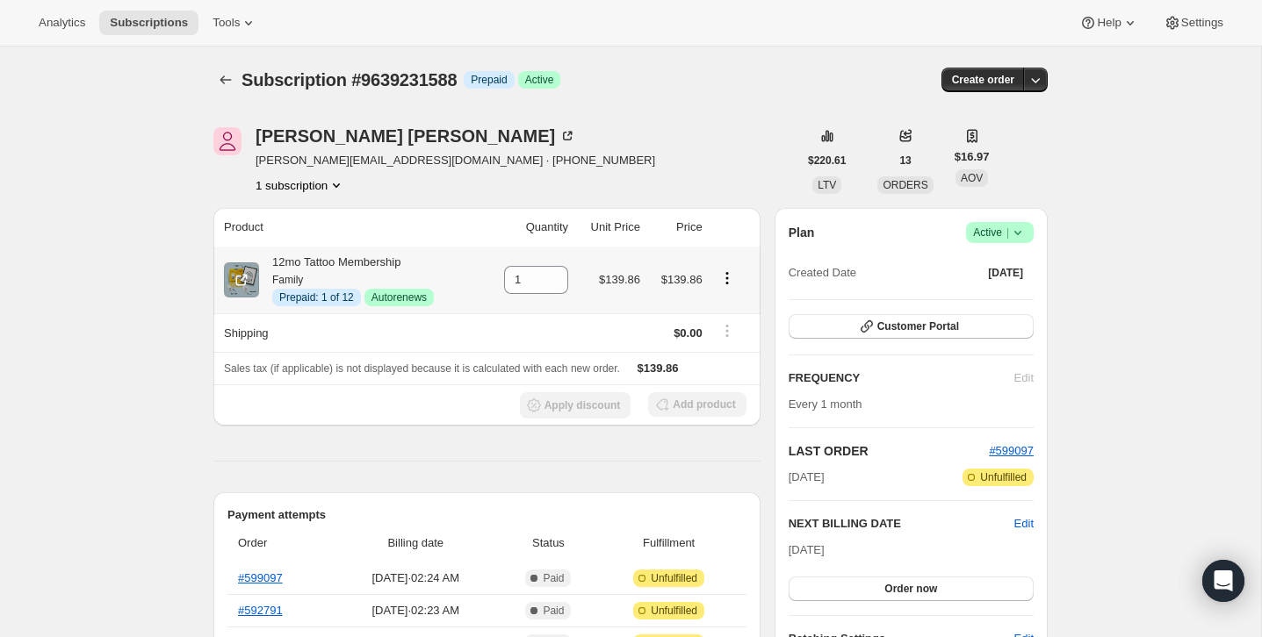
click at [726, 282] on icon "Product actions" at bounding box center [727, 279] width 18 height 18
click at [723, 321] on button "Disable Autorenew" at bounding box center [725, 312] width 105 height 28
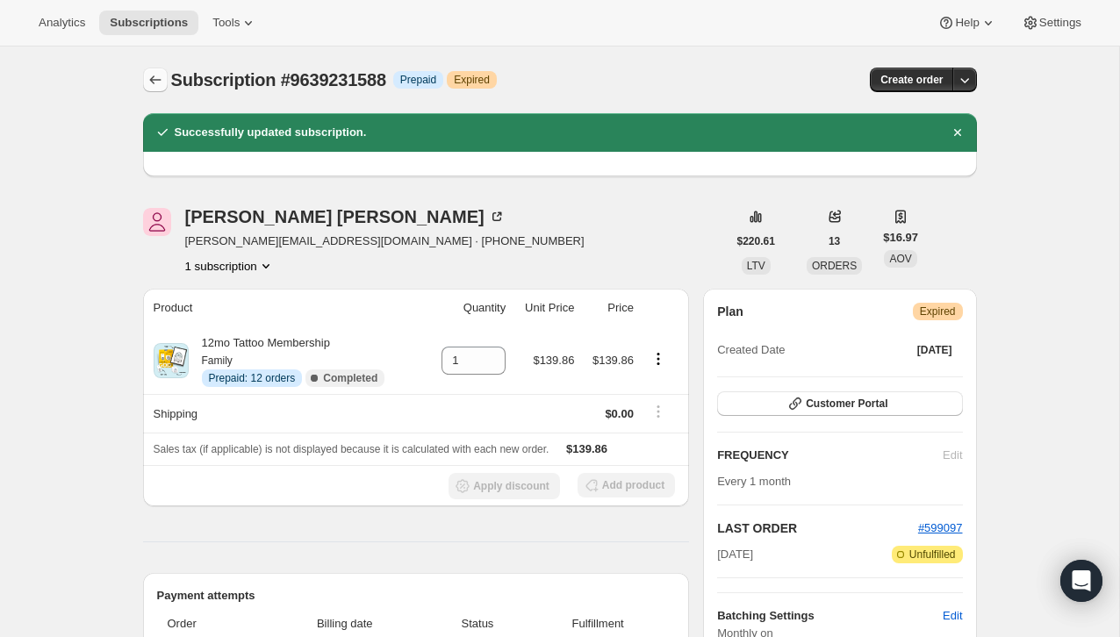
click at [158, 78] on icon "Subscriptions" at bounding box center [156, 80] width 18 height 18
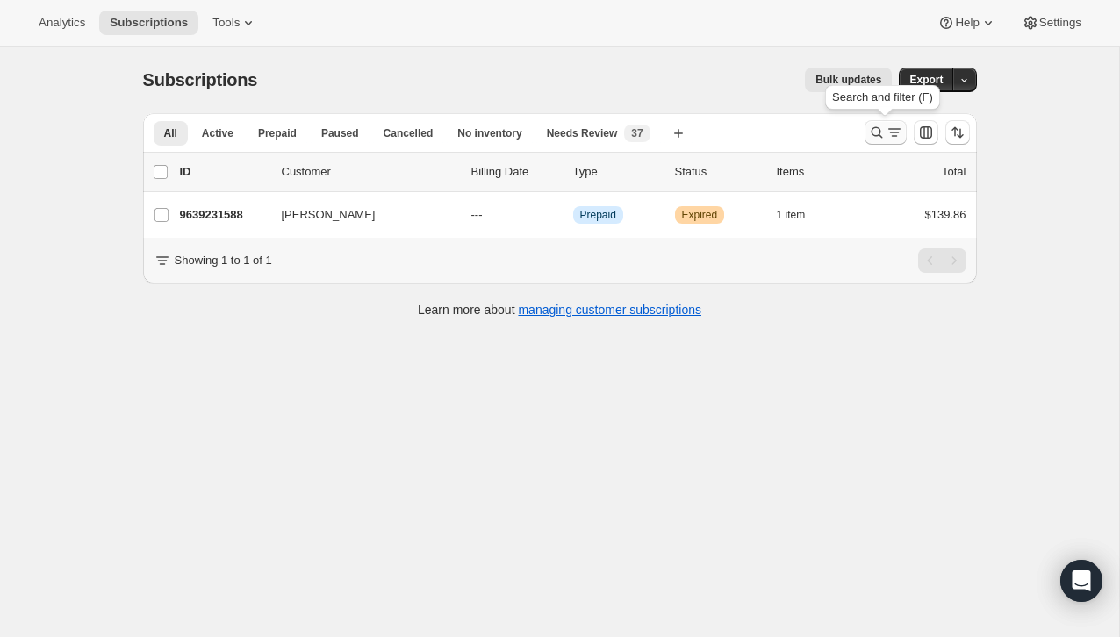
click at [882, 140] on icon "Search and filter results" at bounding box center [877, 133] width 18 height 18
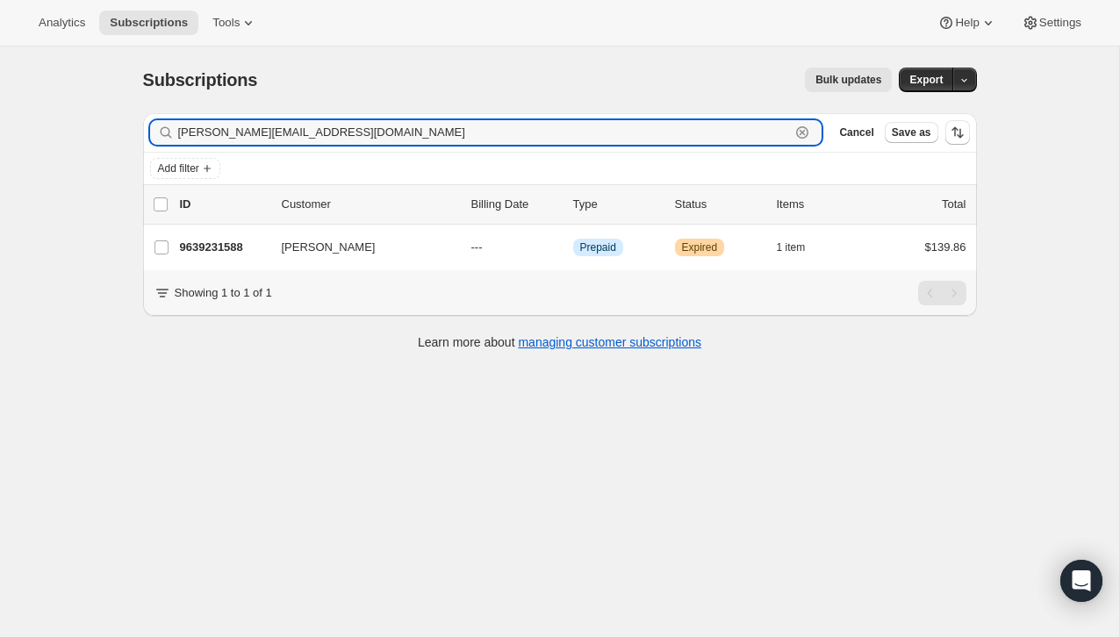
click at [805, 130] on icon "button" at bounding box center [803, 133] width 18 height 18
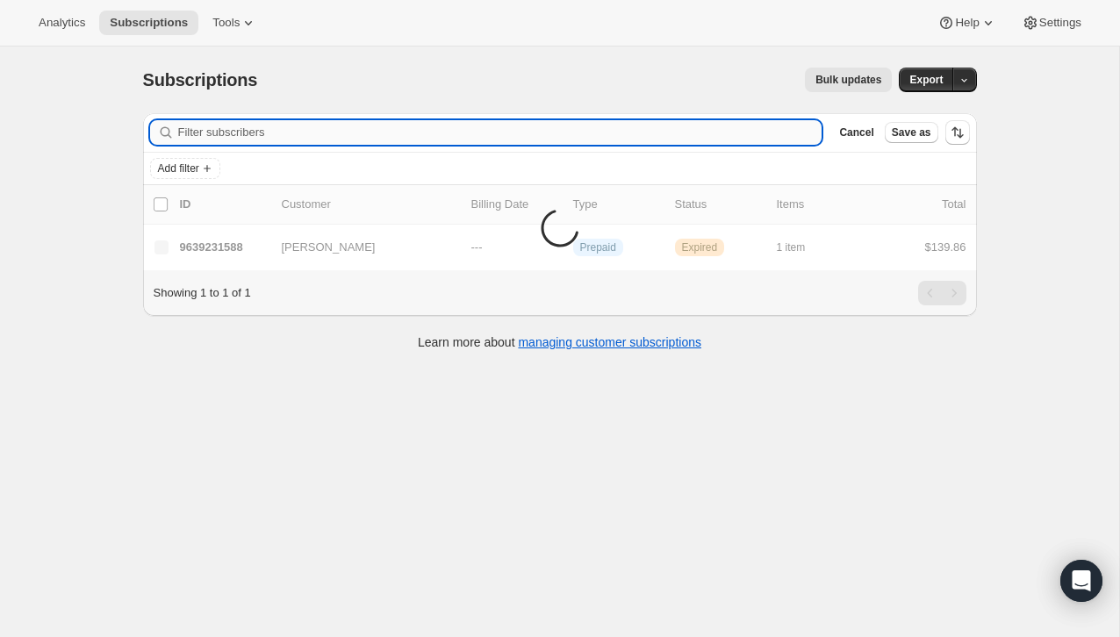
paste input "[EMAIL_ADDRESS][DOMAIN_NAME]"
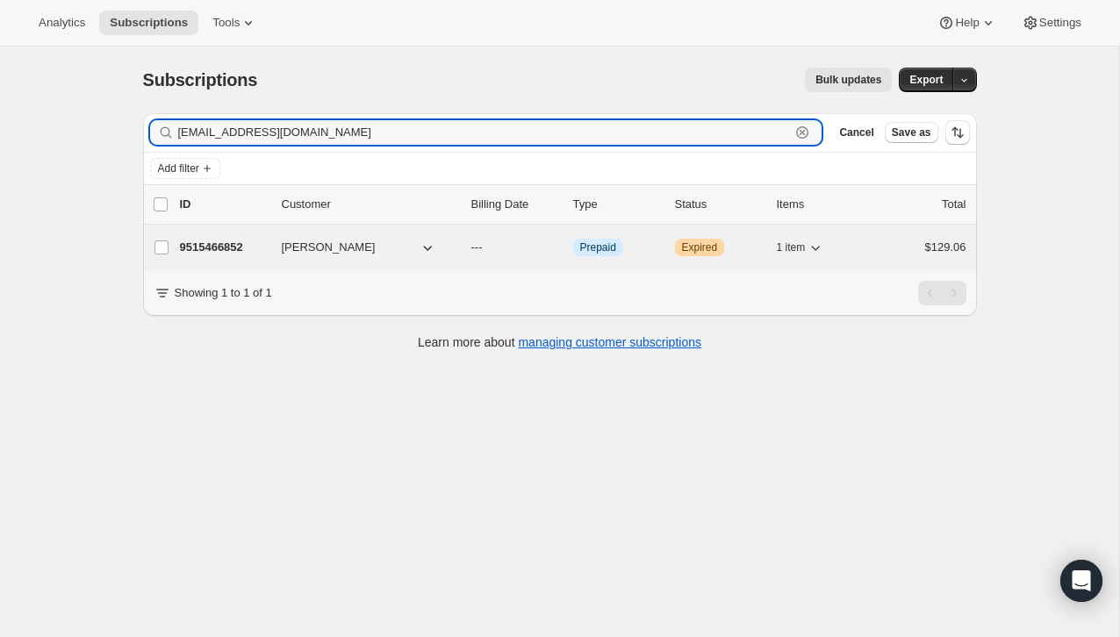
type input "[EMAIL_ADDRESS][DOMAIN_NAME]"
click at [890, 250] on div "$129.06" at bounding box center [923, 248] width 88 height 18
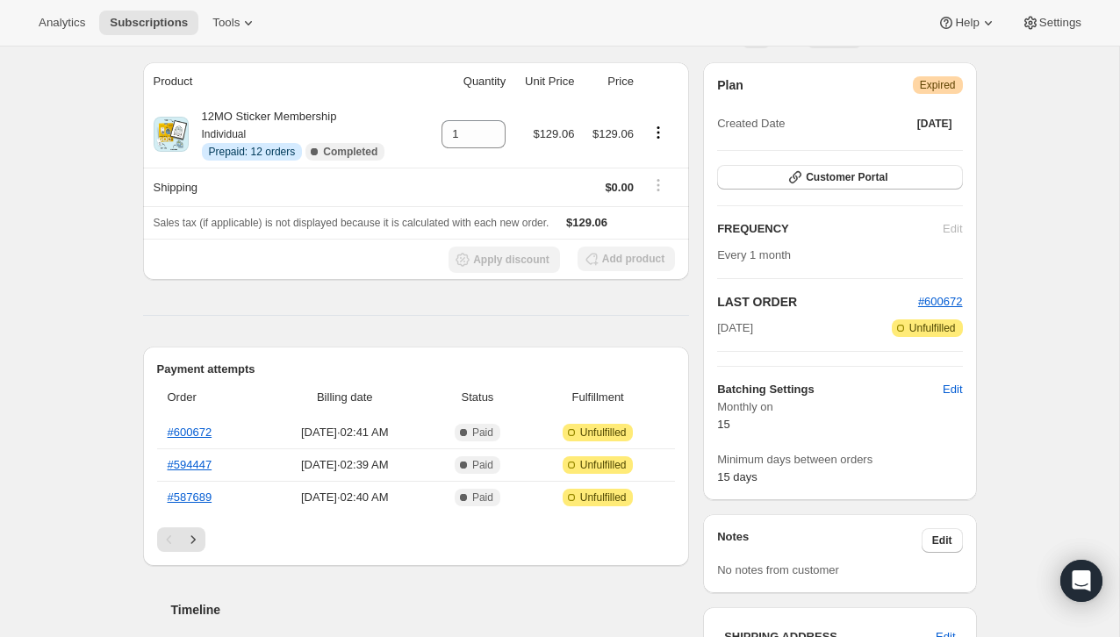
scroll to position [267, 0]
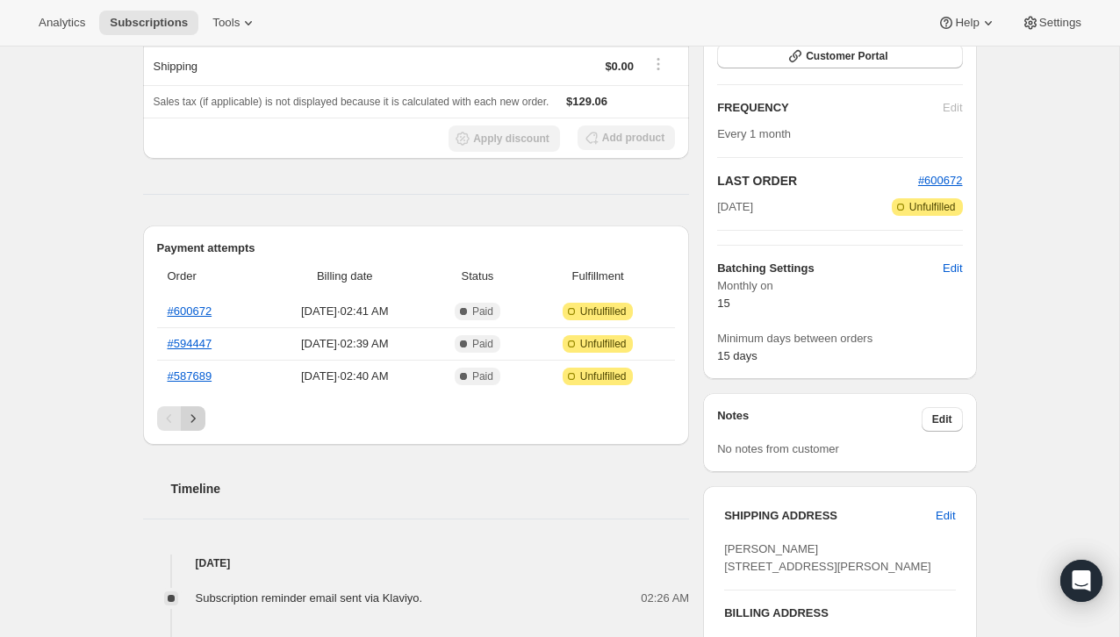
click at [190, 420] on icon "Next" at bounding box center [193, 419] width 18 height 18
click at [198, 376] on link "#503108" at bounding box center [190, 376] width 45 height 13
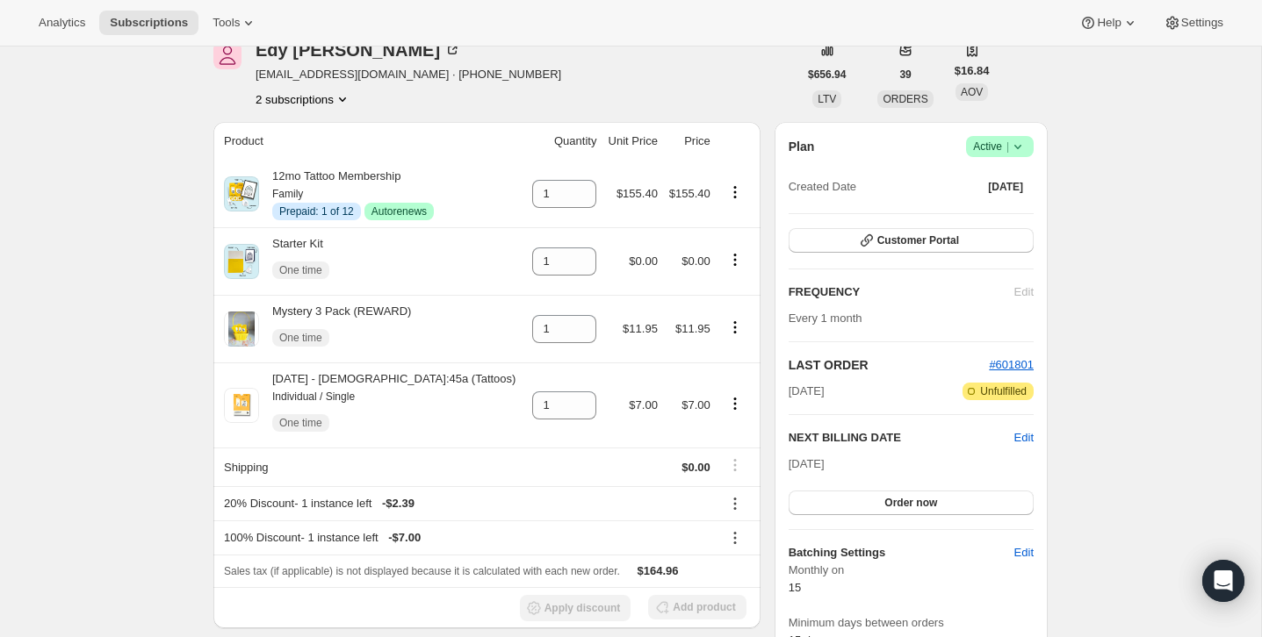
scroll to position [118, 0]
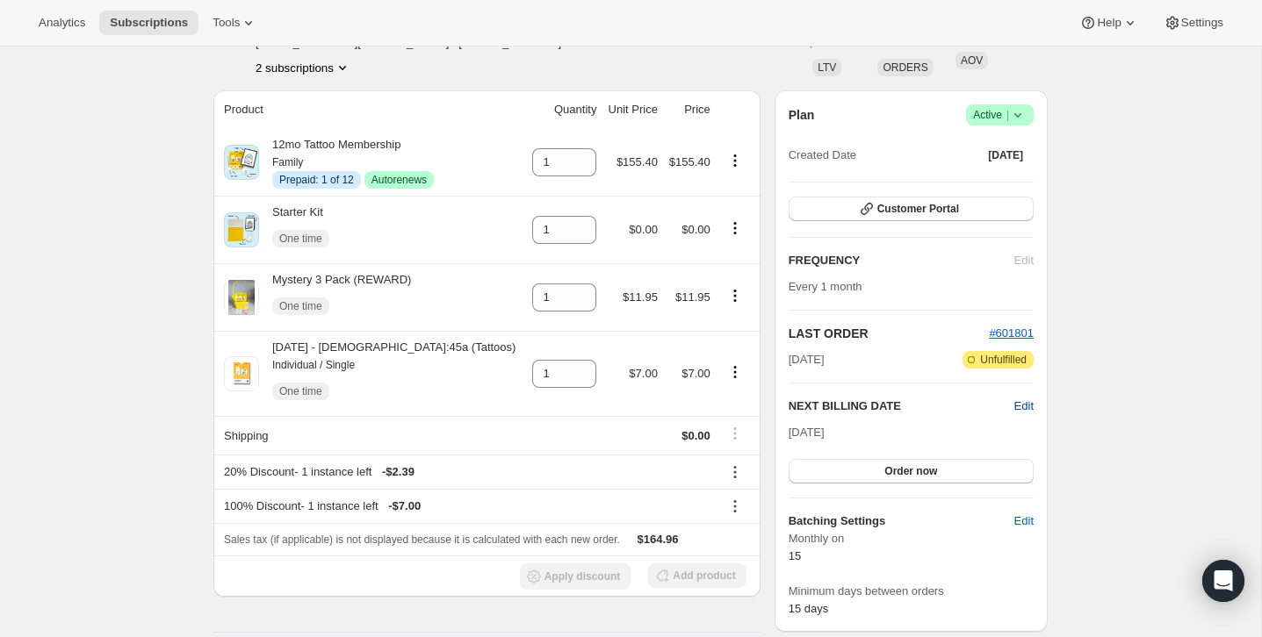
click at [1020, 412] on span "Edit" at bounding box center [1023, 407] width 19 height 18
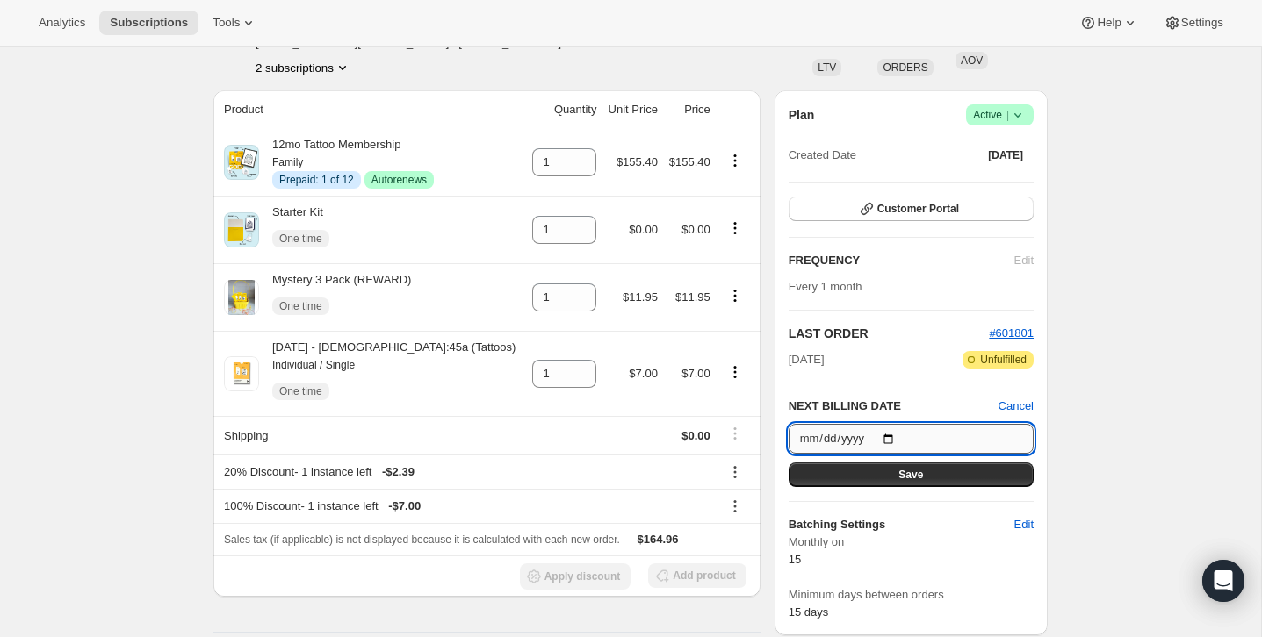
click at [893, 438] on input "[DATE]" at bounding box center [910, 439] width 245 height 30
type input "2025-08-22"
click at [908, 476] on span "Save" at bounding box center [910, 475] width 25 height 14
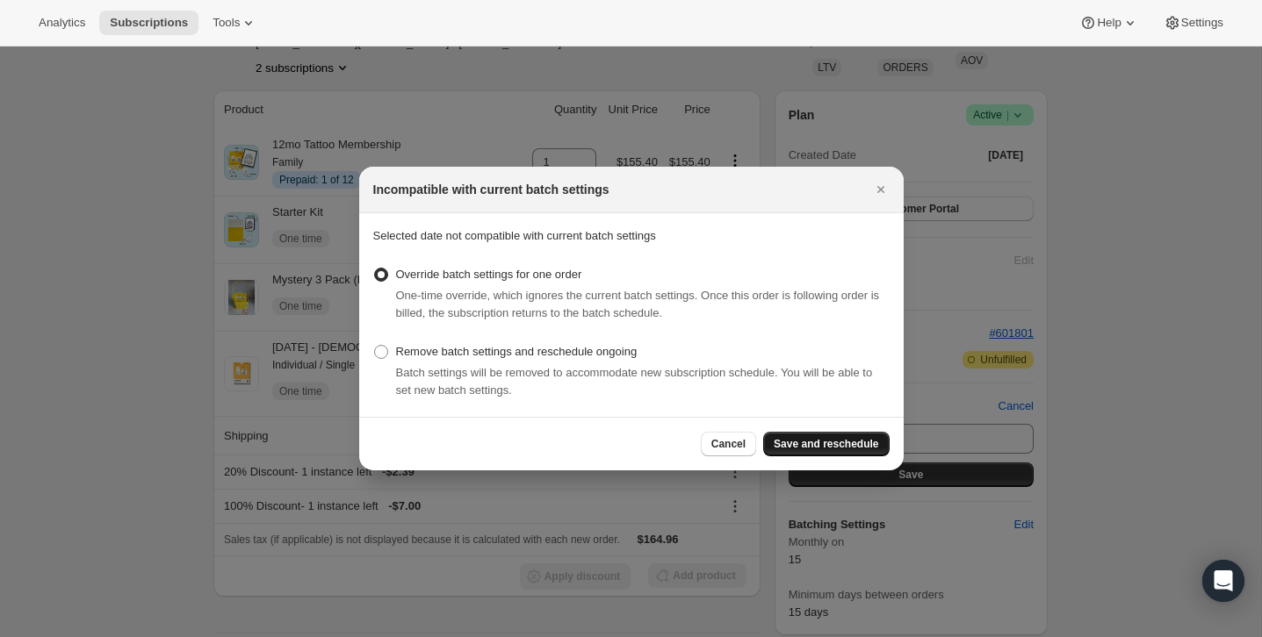
click at [855, 448] on span "Save and reschedule" at bounding box center [826, 444] width 104 height 14
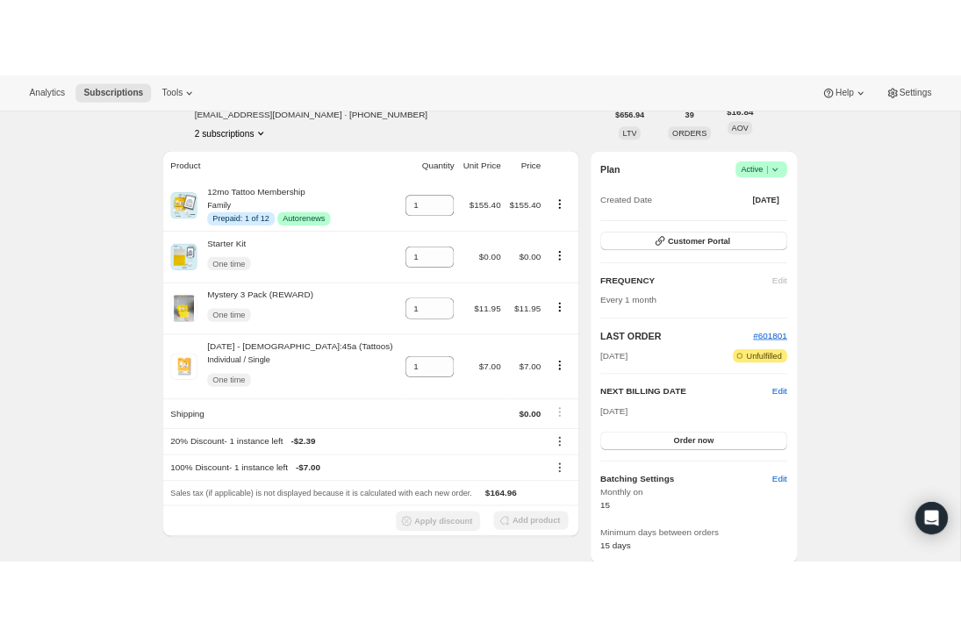
scroll to position [215, 0]
